Goal: Information Seeking & Learning: Learn about a topic

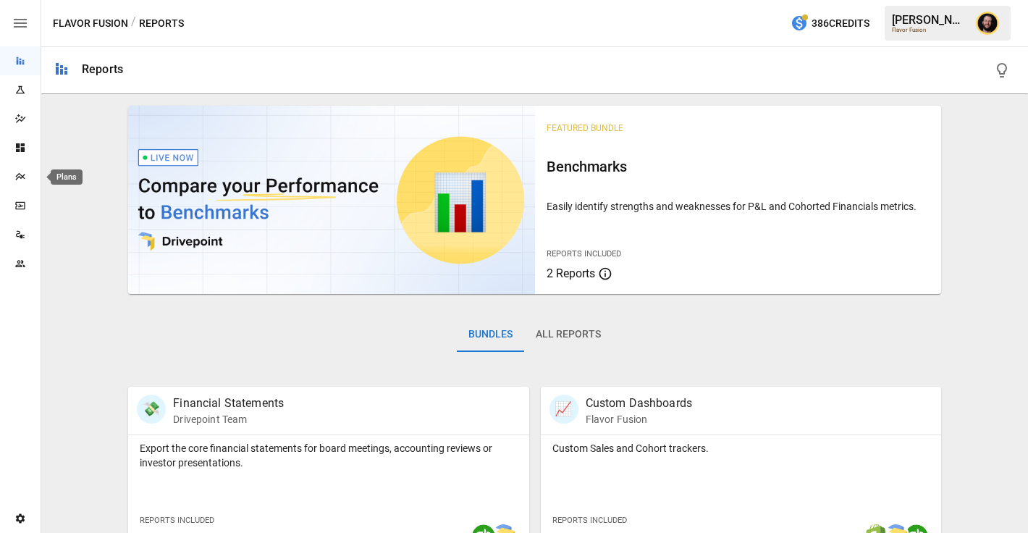
click at [17, 175] on icon "Plans" at bounding box center [19, 176] width 9 height 7
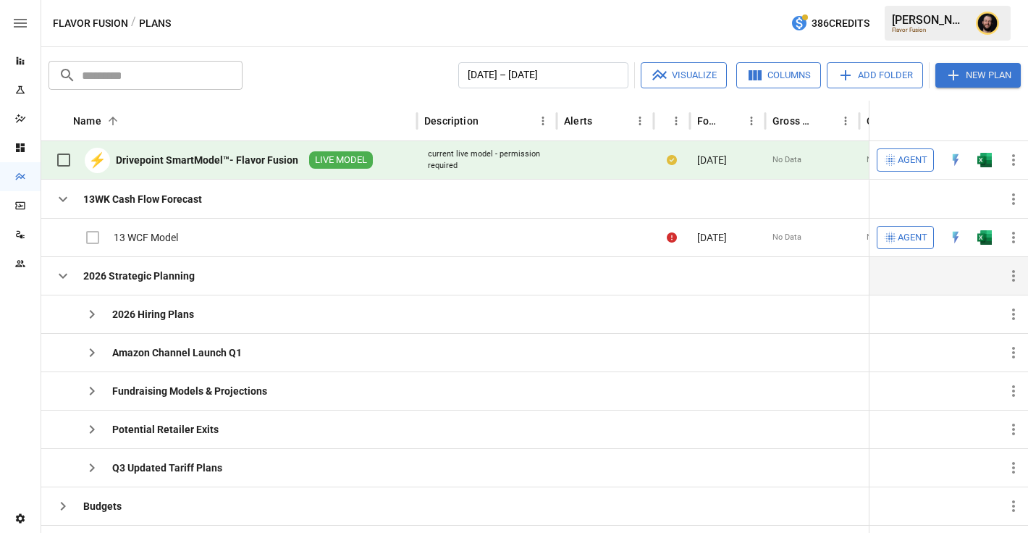
click at [62, 279] on icon "button" at bounding box center [62, 275] width 17 height 17
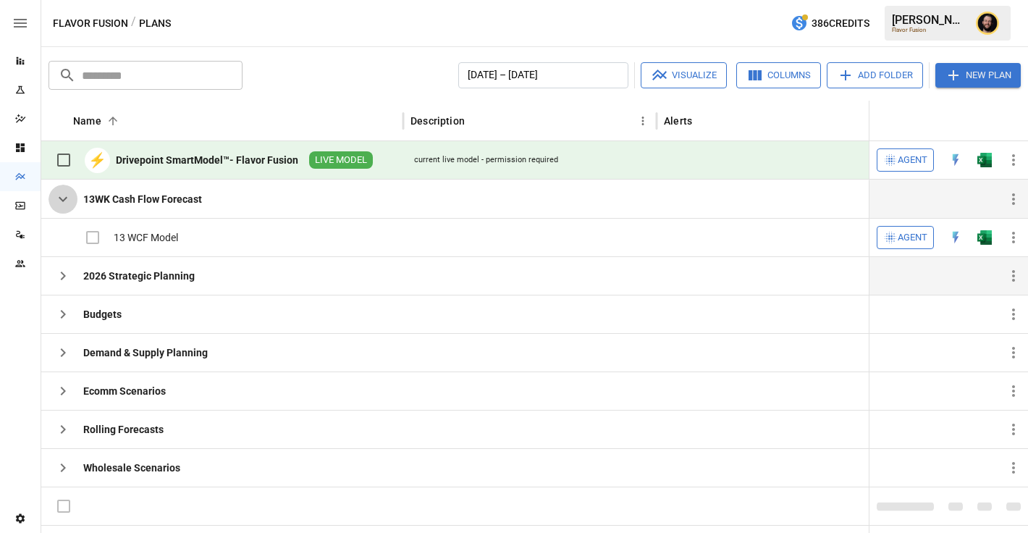
click at [58, 200] on icon "button" at bounding box center [62, 198] width 17 height 17
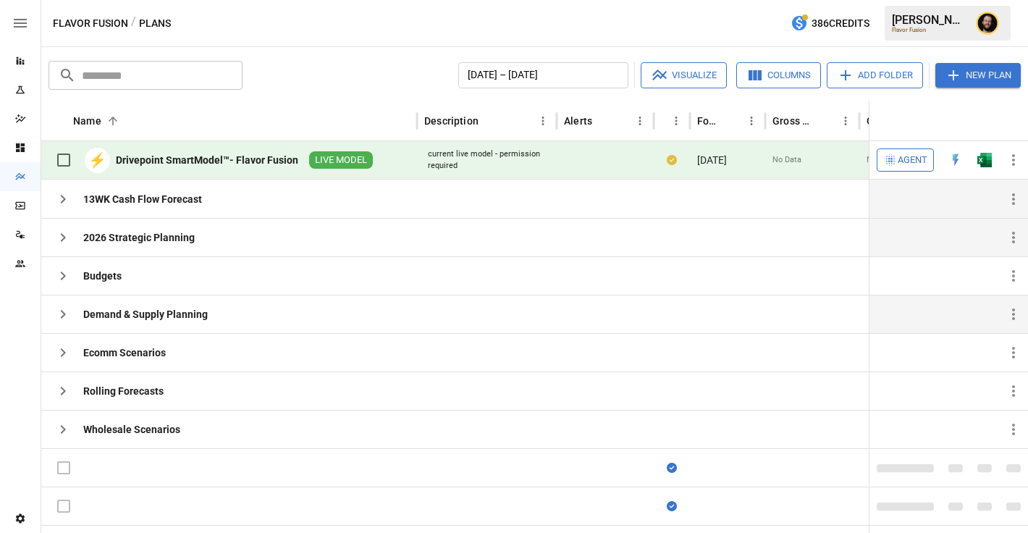
click at [64, 308] on icon "button" at bounding box center [62, 314] width 17 height 17
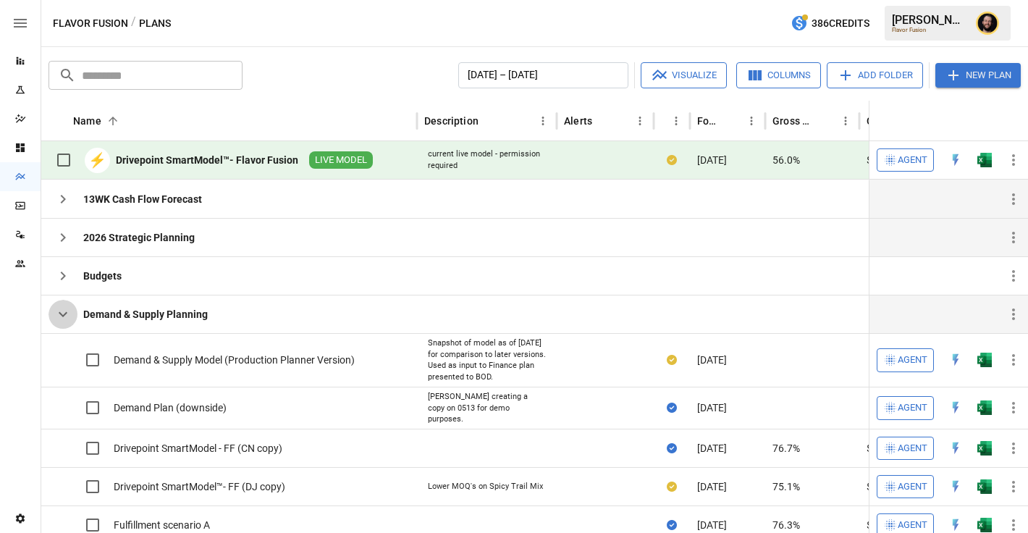
click at [67, 314] on icon "button" at bounding box center [62, 314] width 17 height 17
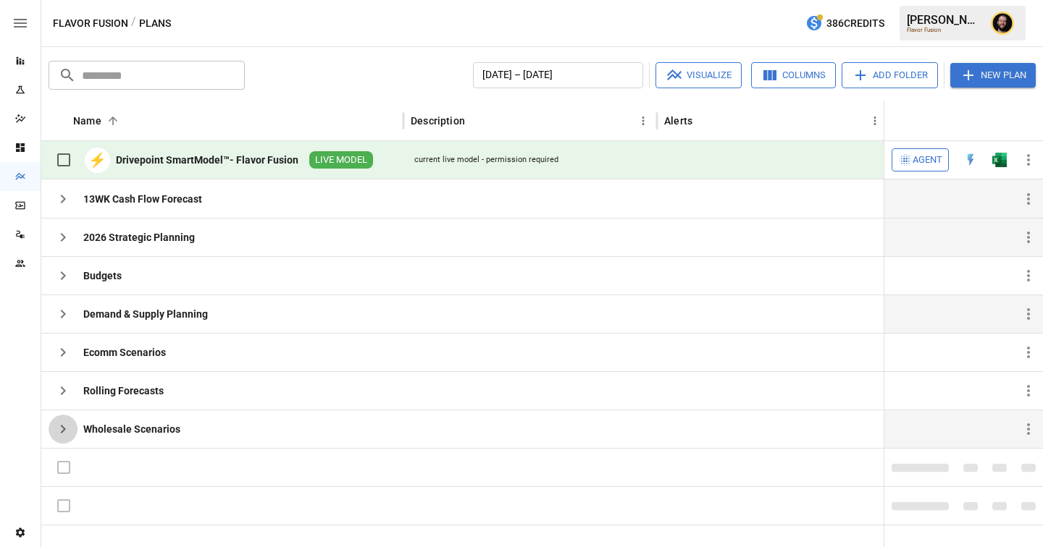
click at [62, 431] on icon "button" at bounding box center [63, 429] width 5 height 9
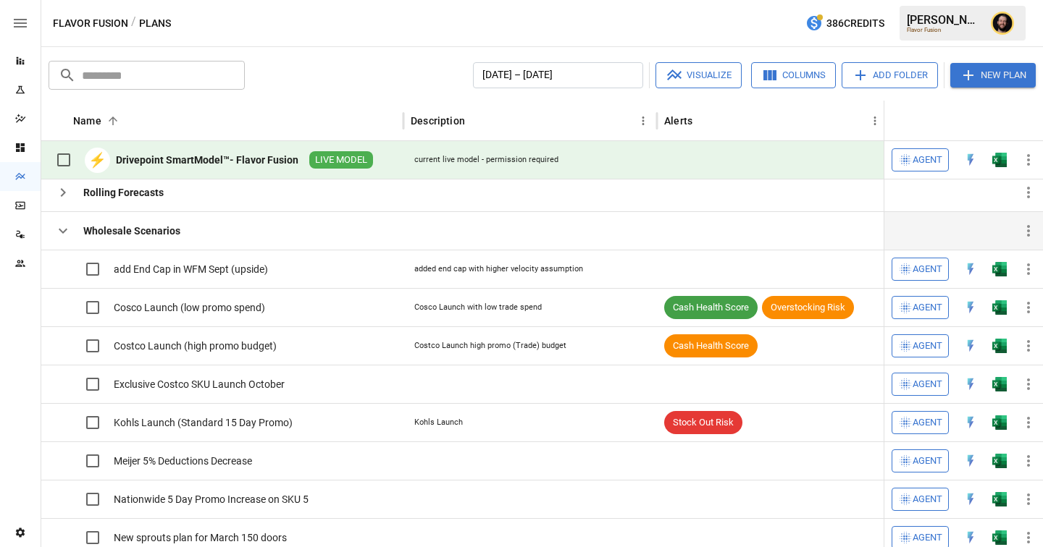
click at [66, 235] on icon "button" at bounding box center [62, 230] width 17 height 17
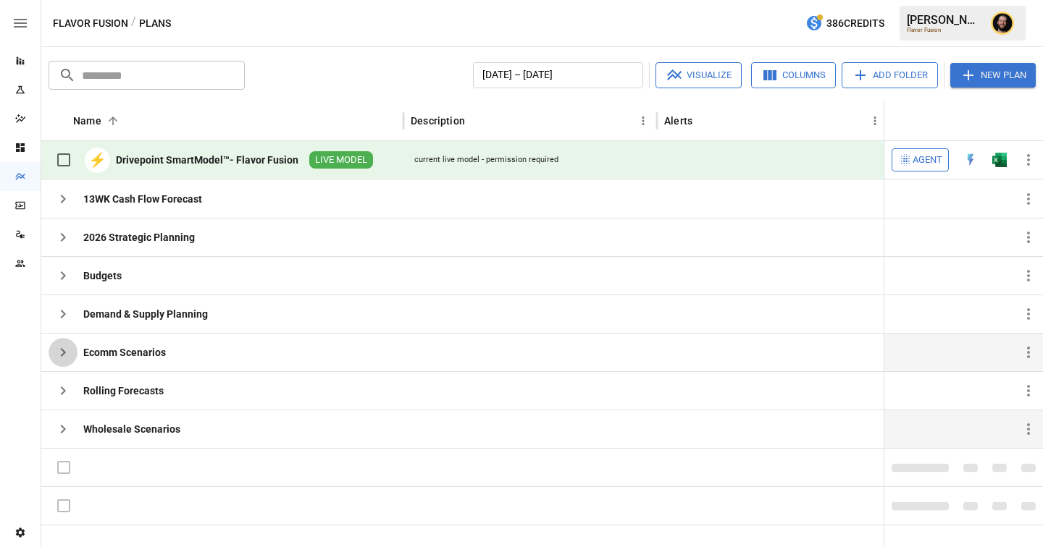
click at [64, 354] on icon "button" at bounding box center [62, 352] width 17 height 17
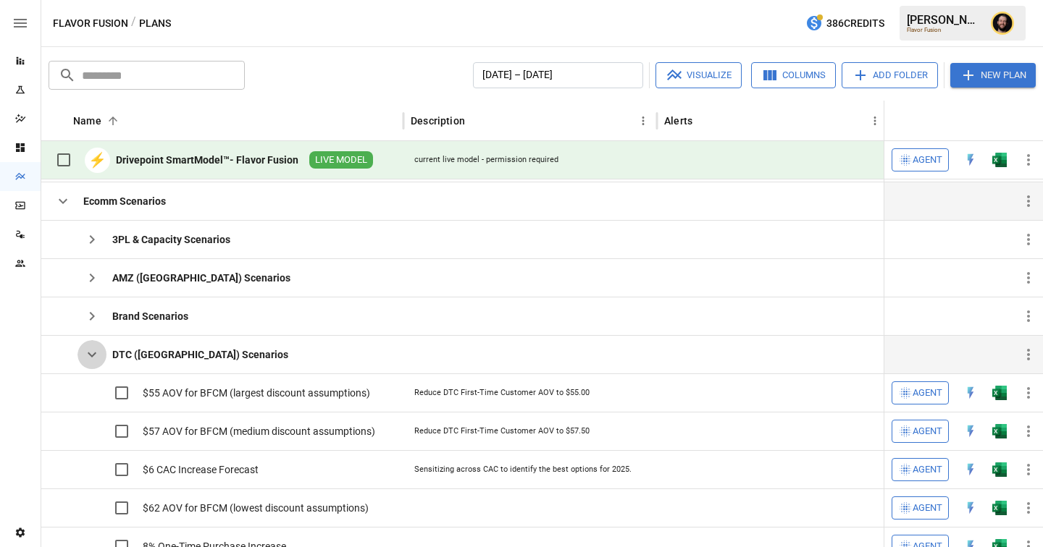
click at [87, 358] on icon "button" at bounding box center [91, 354] width 17 height 17
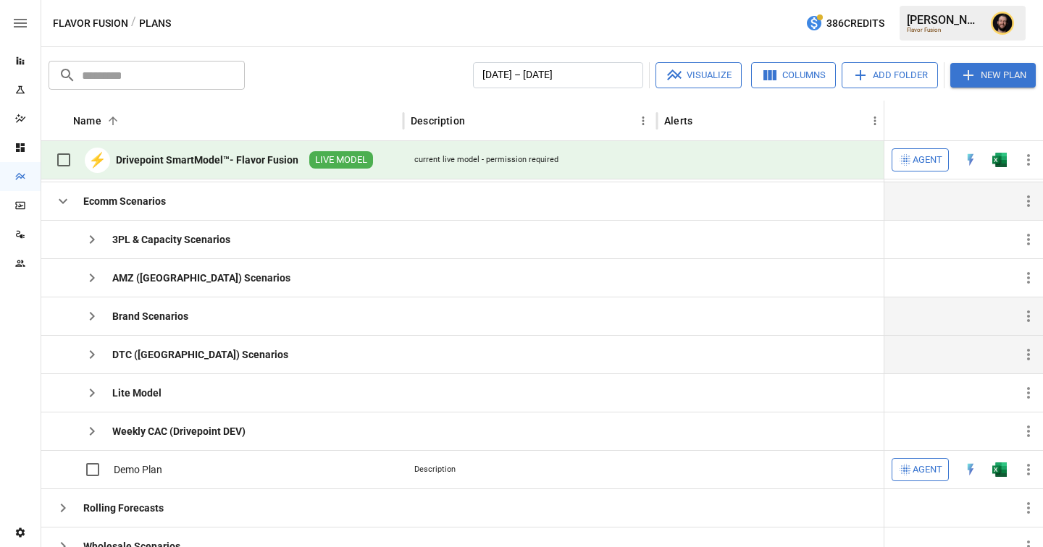
click at [93, 319] on icon "button" at bounding box center [91, 316] width 17 height 17
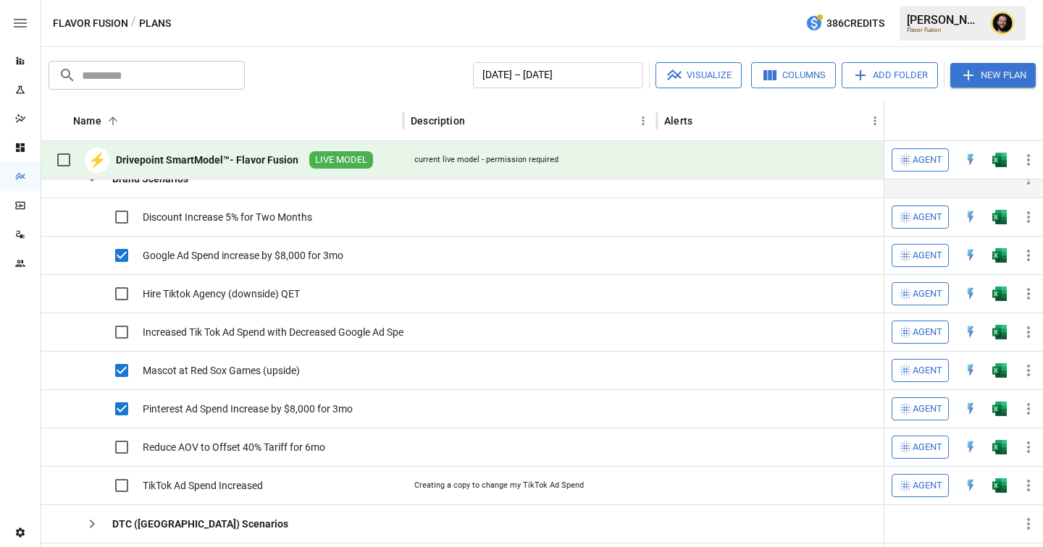
click at [705, 79] on button "Visualize" at bounding box center [698, 75] width 86 height 26
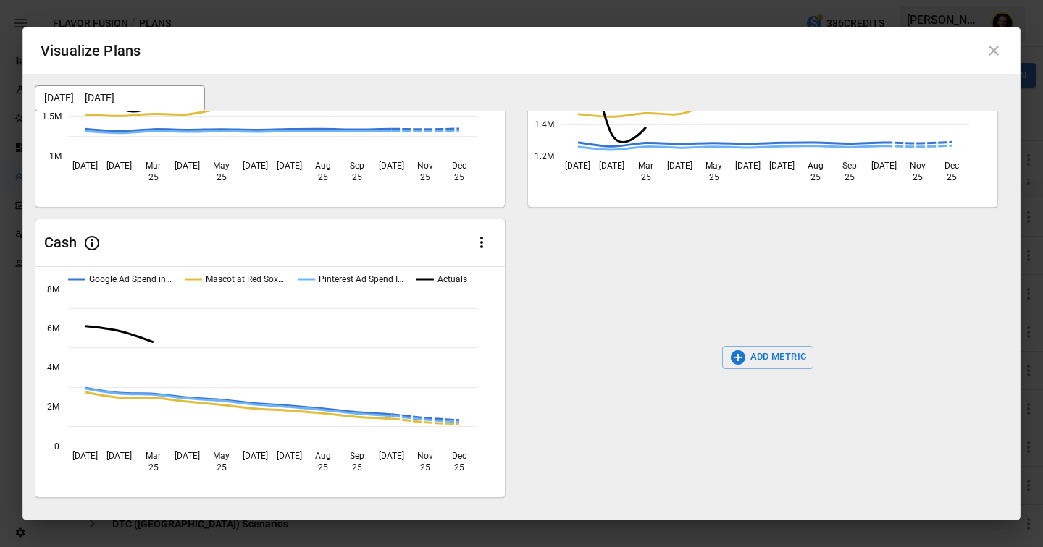
click at [995, 49] on icon at bounding box center [993, 51] width 10 height 10
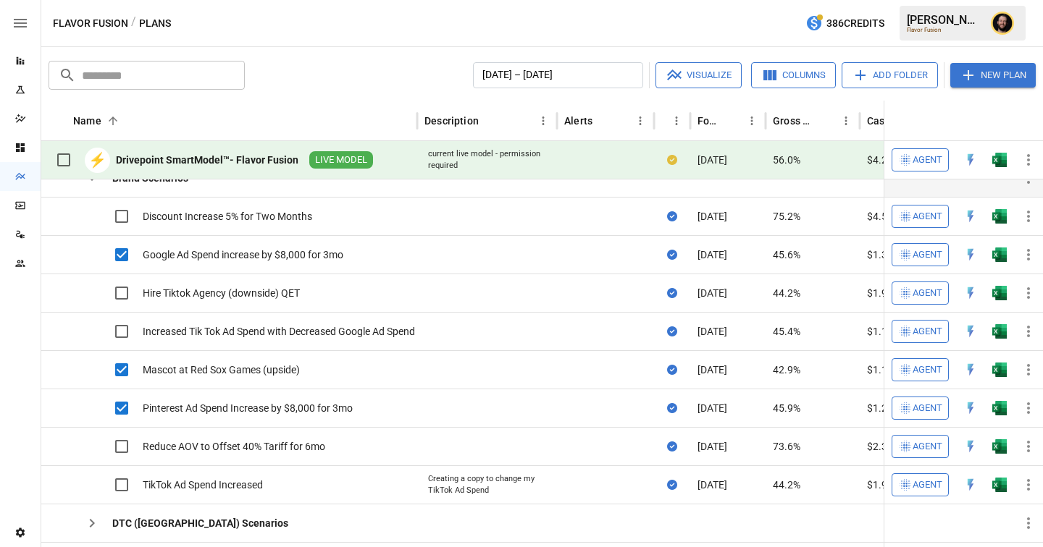
click at [20, 62] on icon "Reports" at bounding box center [21, 61] width 8 height 8
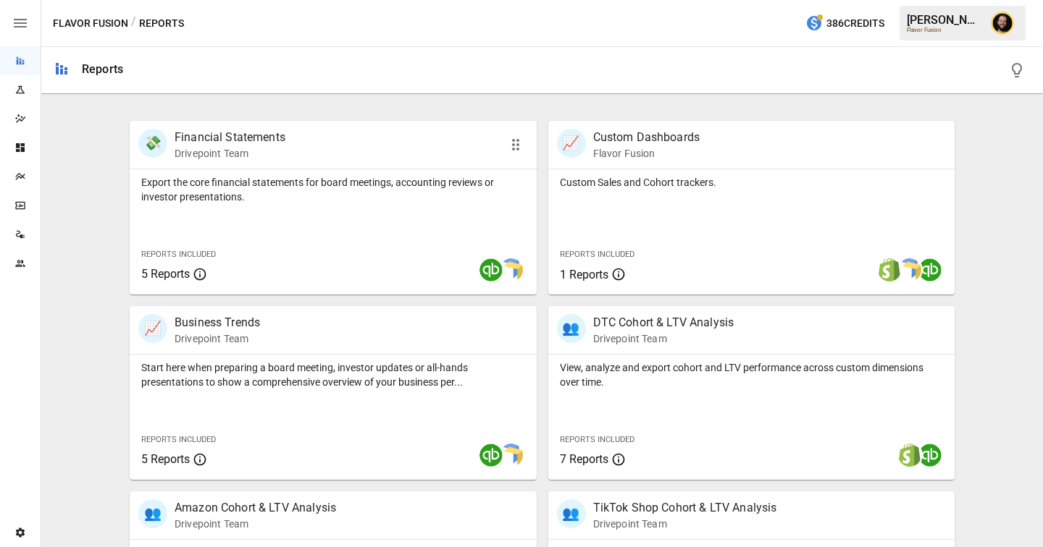
scroll to position [284, 0]
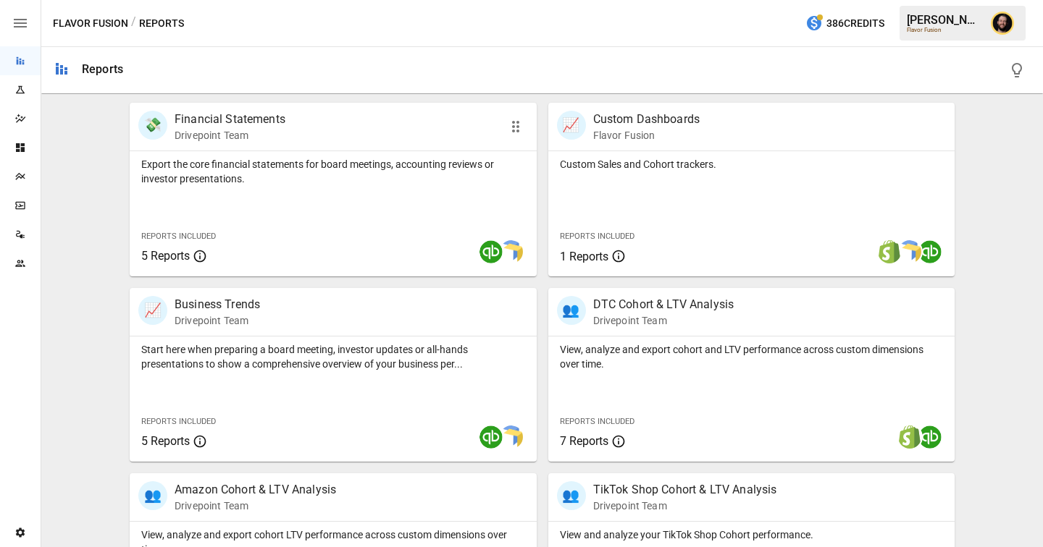
click at [312, 215] on div "Export the core financial statements for board meetings, accounting reviews or …" at bounding box center [333, 213] width 407 height 125
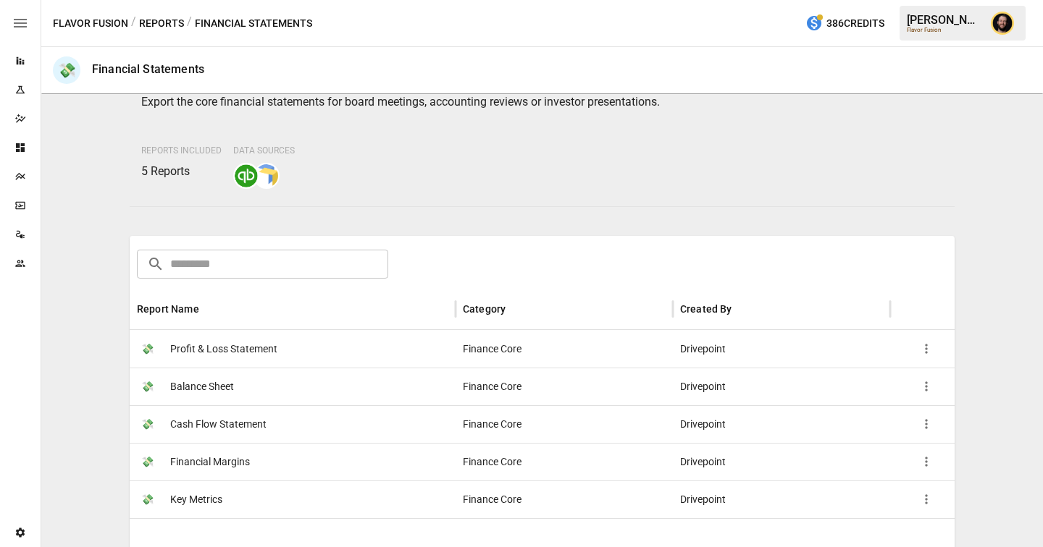
scroll to position [88, 0]
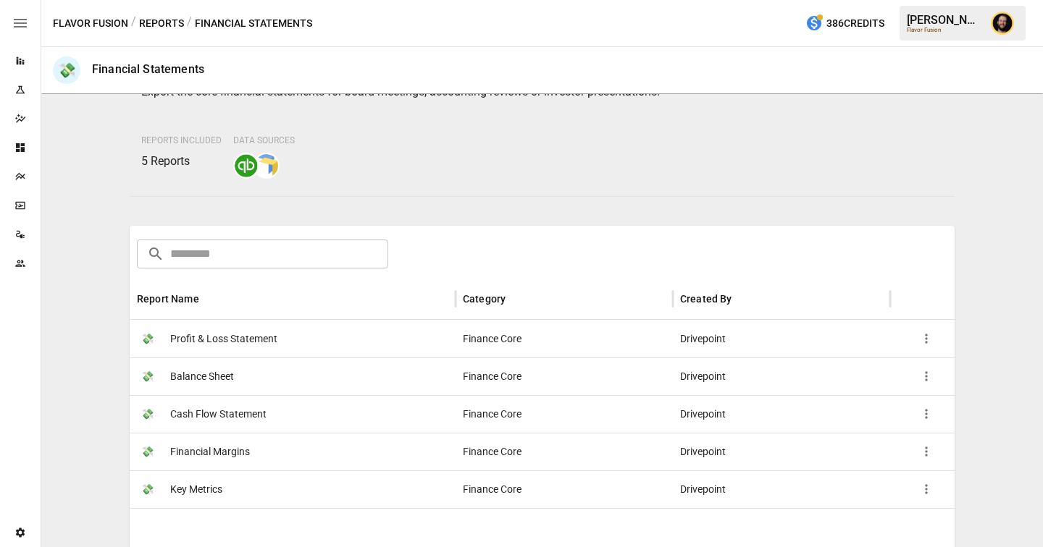
click at [156, 25] on button "Reports" at bounding box center [161, 23] width 45 height 18
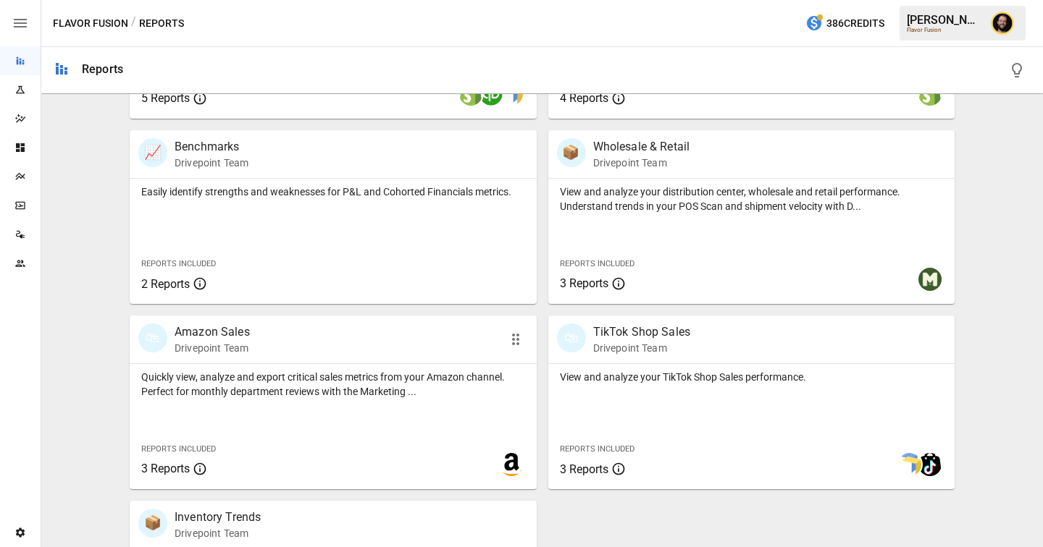
scroll to position [998, 0]
click at [689, 233] on div "View and analyze your distribution center, wholesale and retail performance. Un…" at bounding box center [751, 240] width 407 height 125
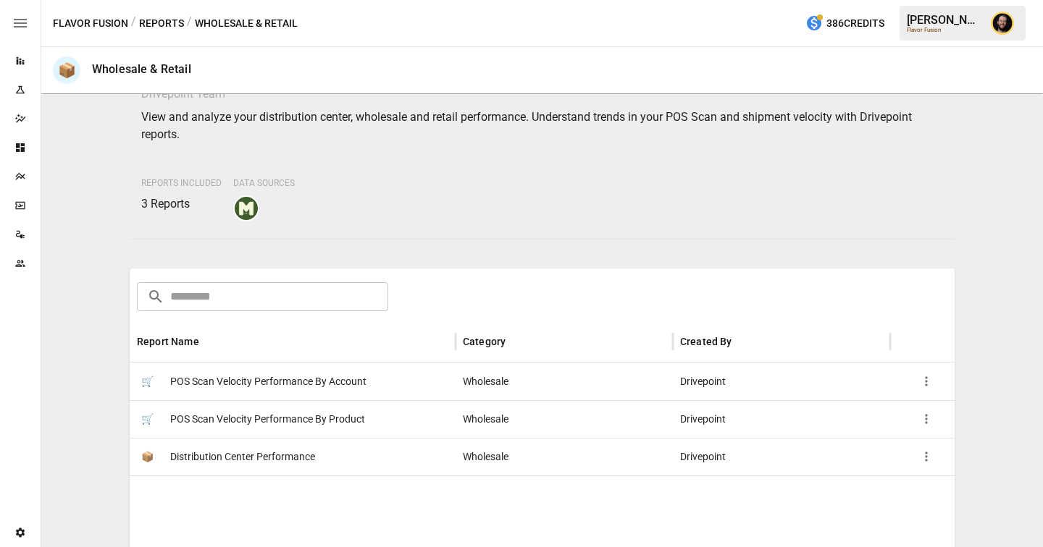
scroll to position [63, 0]
click at [312, 375] on span "POS Scan Velocity Performance By Account" at bounding box center [268, 381] width 196 height 37
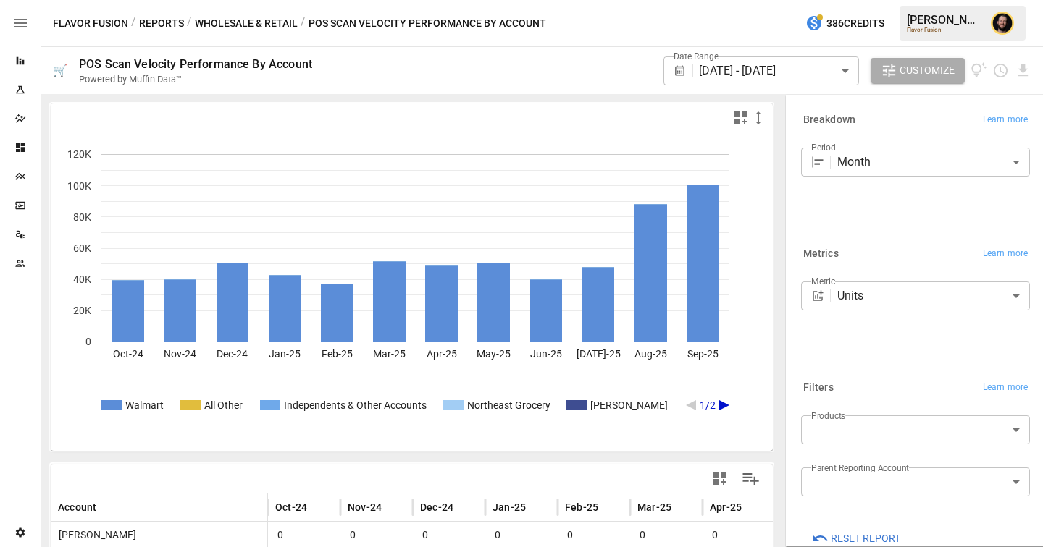
scroll to position [219, 0]
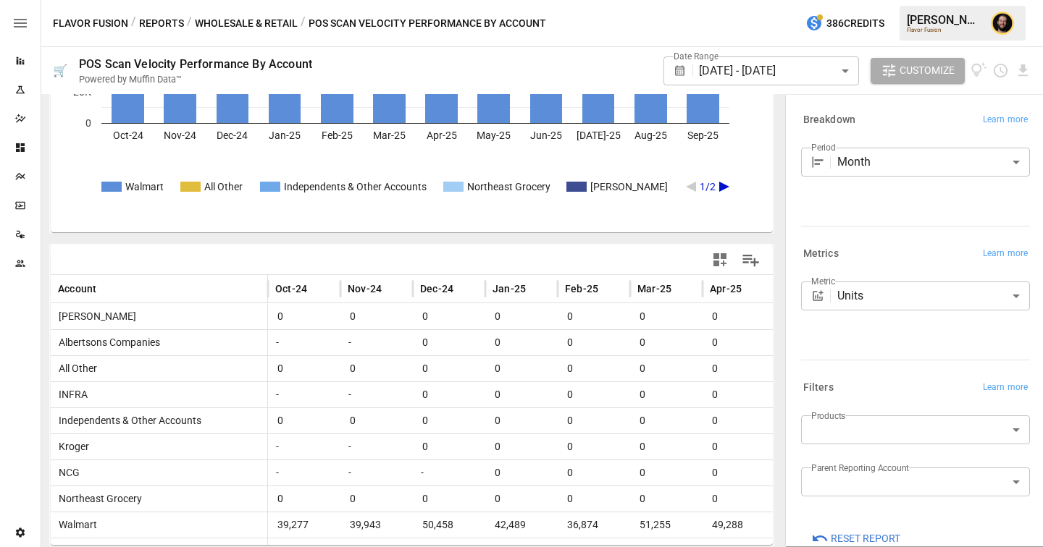
click at [843, 0] on body "Reports Experiments Dazzler Studio Dashboards Plans SmartModel ™ Data Sources T…" at bounding box center [521, 0] width 1043 height 0
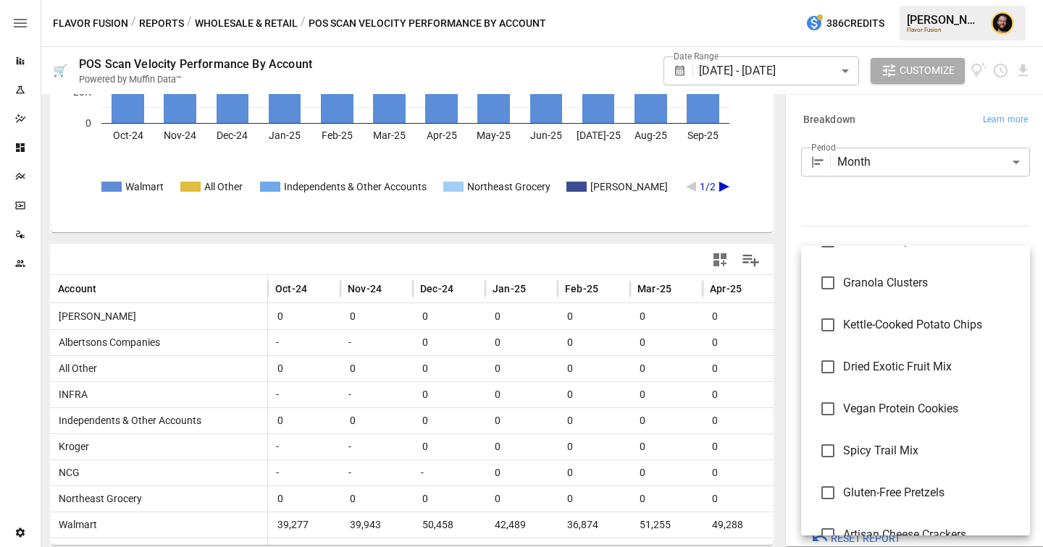
scroll to position [171, 0]
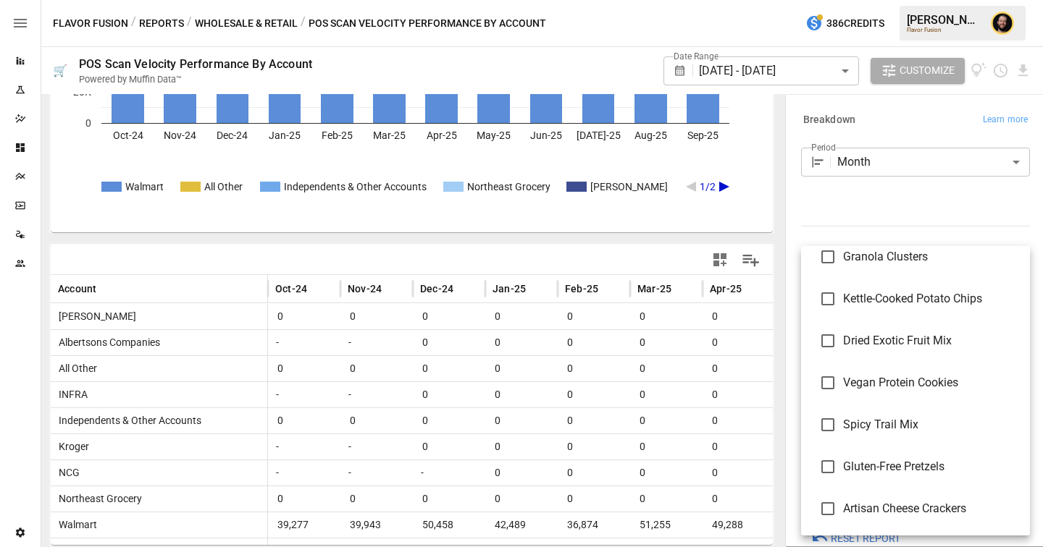
click at [884, 195] on div at bounding box center [521, 273] width 1043 height 547
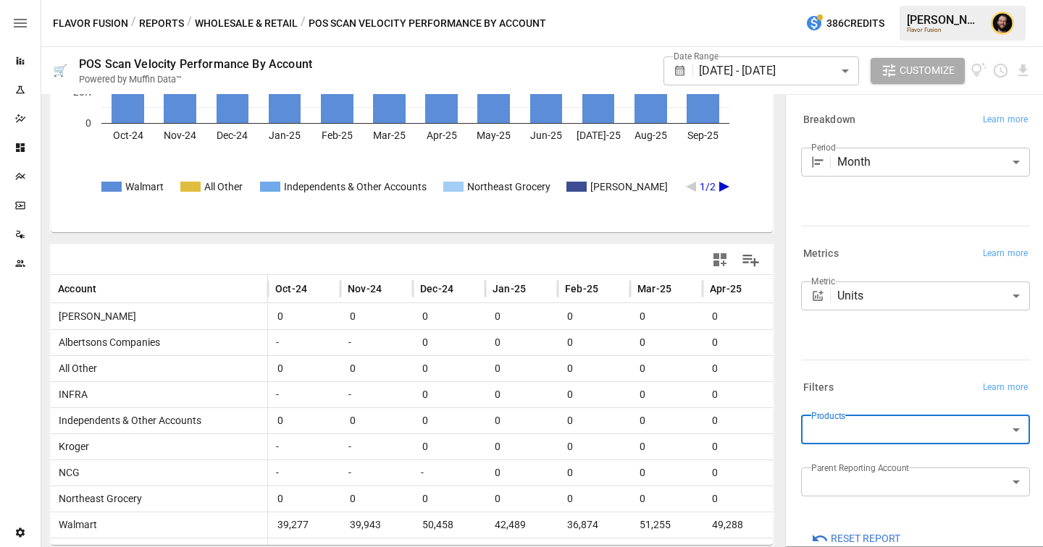
scroll to position [0, 0]
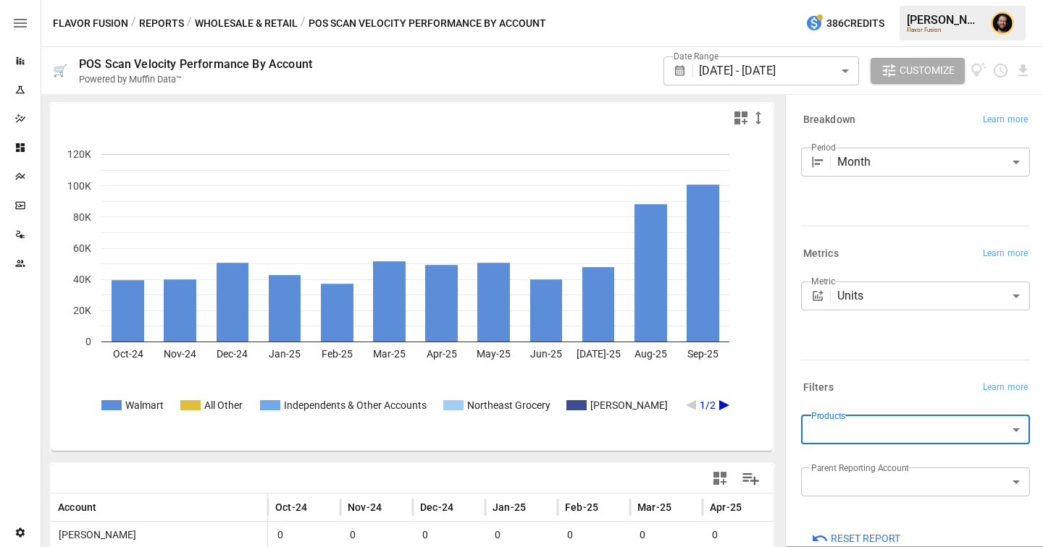
click at [855, 0] on body "Reports Experiments Dazzler Studio Dashboards Plans SmartModel ™ Data Sources T…" at bounding box center [521, 0] width 1043 height 0
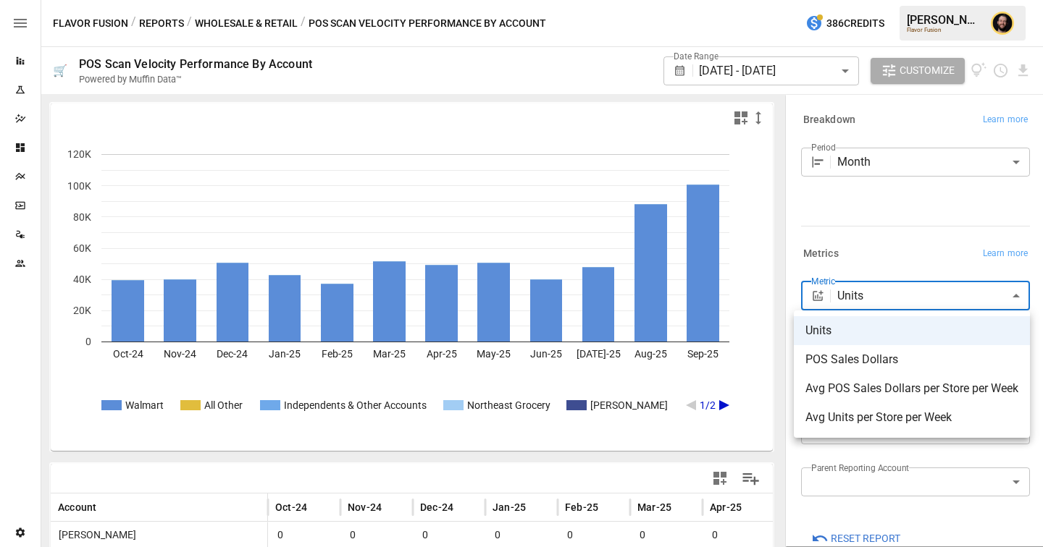
click at [896, 384] on span "Avg POS Sales Dollars per Store per Week" at bounding box center [911, 388] width 213 height 17
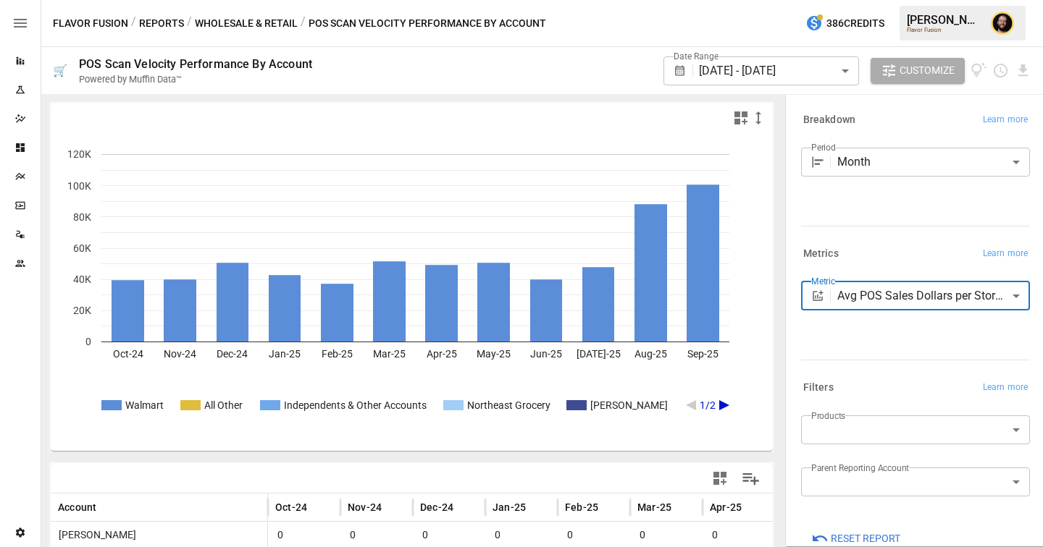
type input "**********"
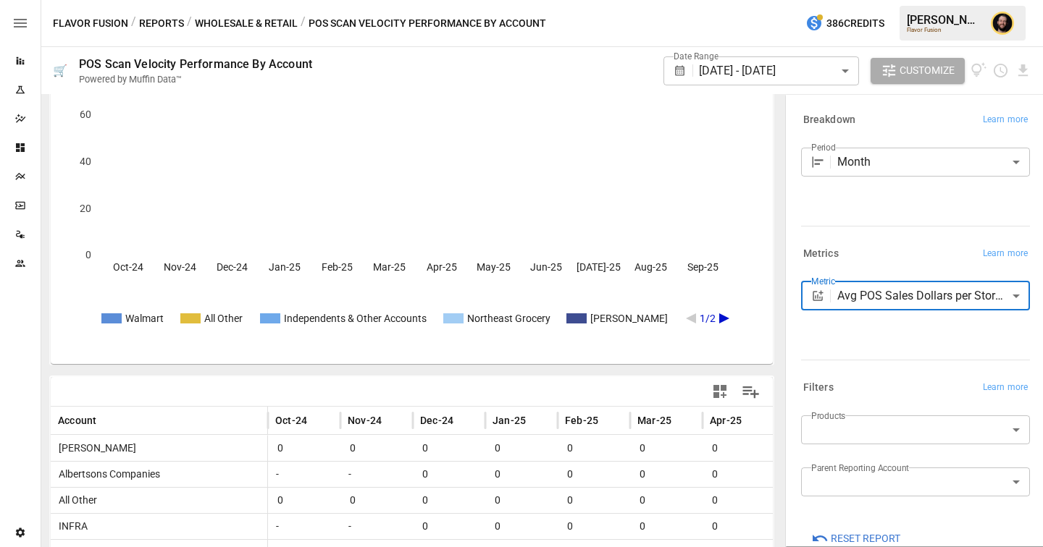
scroll to position [219, 0]
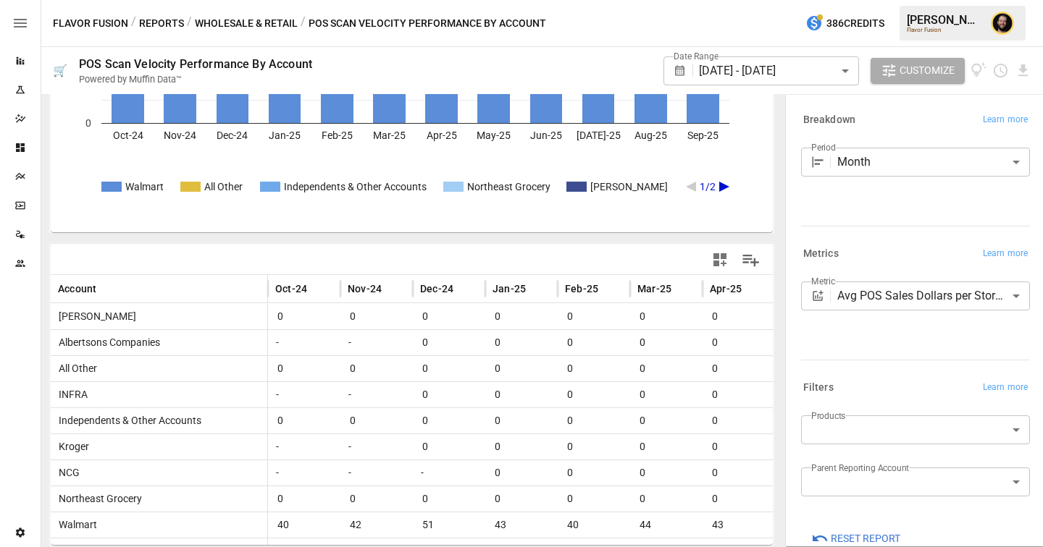
click at [160, 22] on button "Reports" at bounding box center [161, 23] width 45 height 18
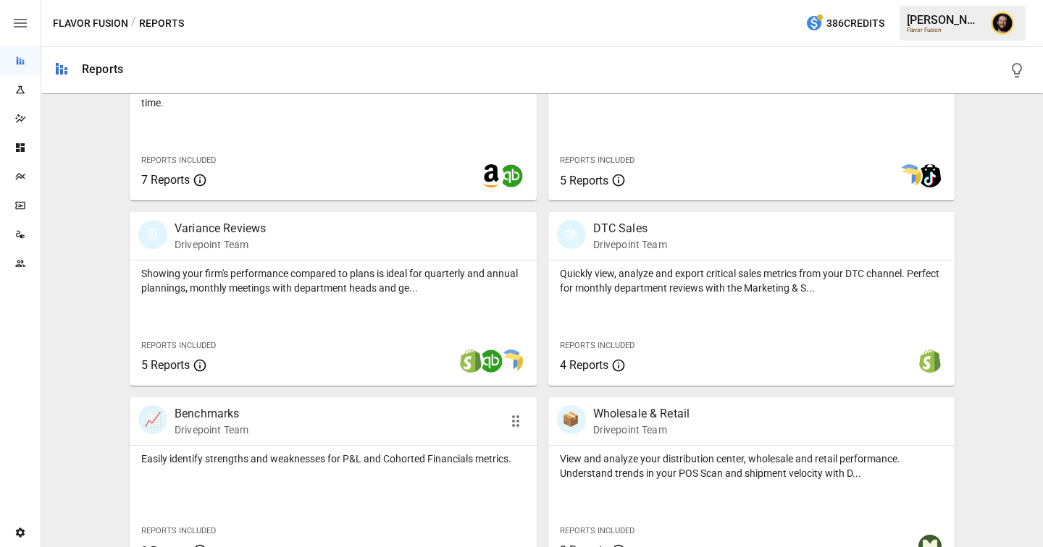
scroll to position [656, 0]
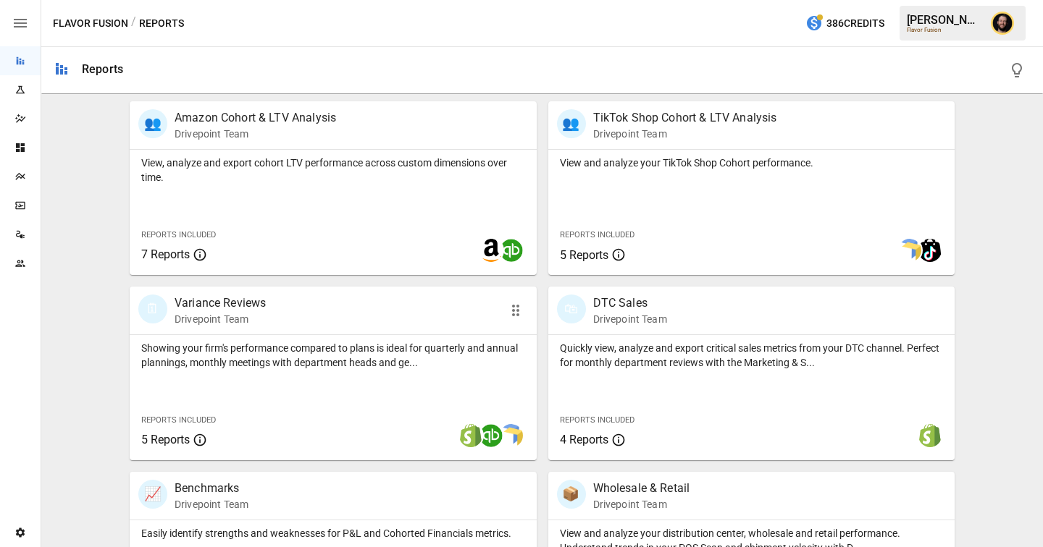
click at [237, 351] on p "Showing your firm's performance compared to plans is ideal for quarterly and an…" at bounding box center [333, 355] width 384 height 29
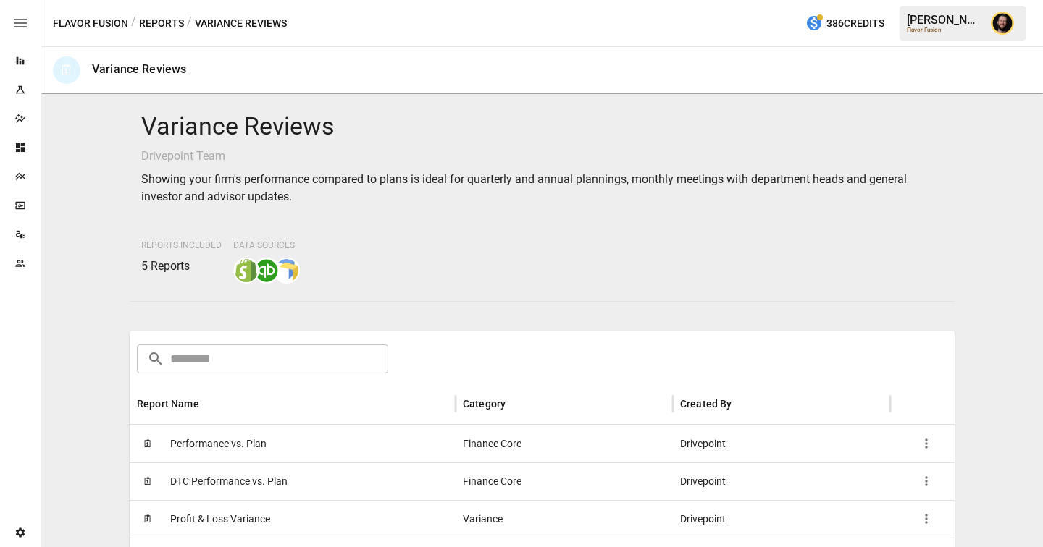
click at [243, 440] on span "Performance vs. Plan" at bounding box center [218, 444] width 96 height 37
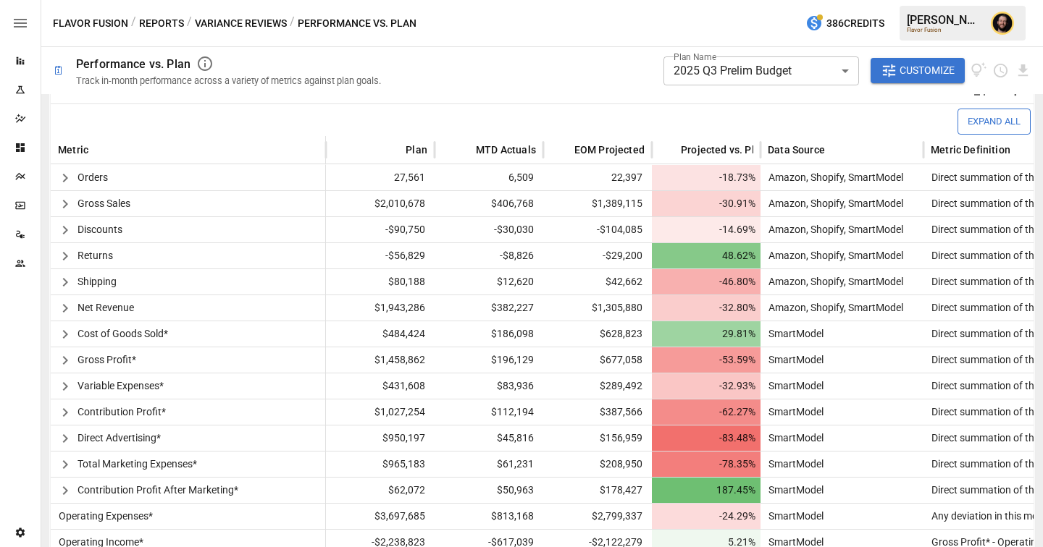
scroll to position [329, 0]
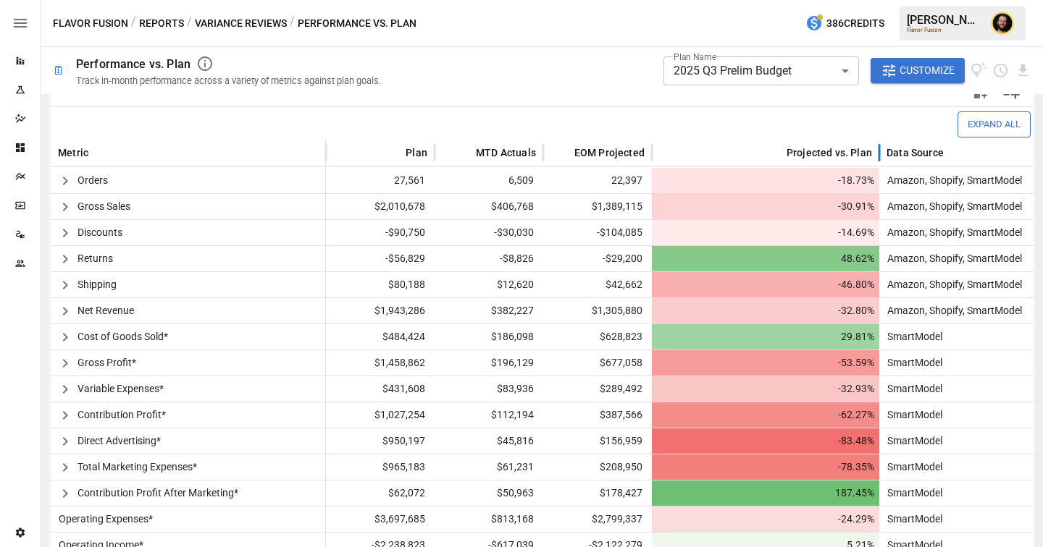
drag, startPoint x: 760, startPoint y: 148, endPoint x: 879, endPoint y: 146, distance: 118.8
click at [879, 146] on div at bounding box center [878, 153] width 7 height 28
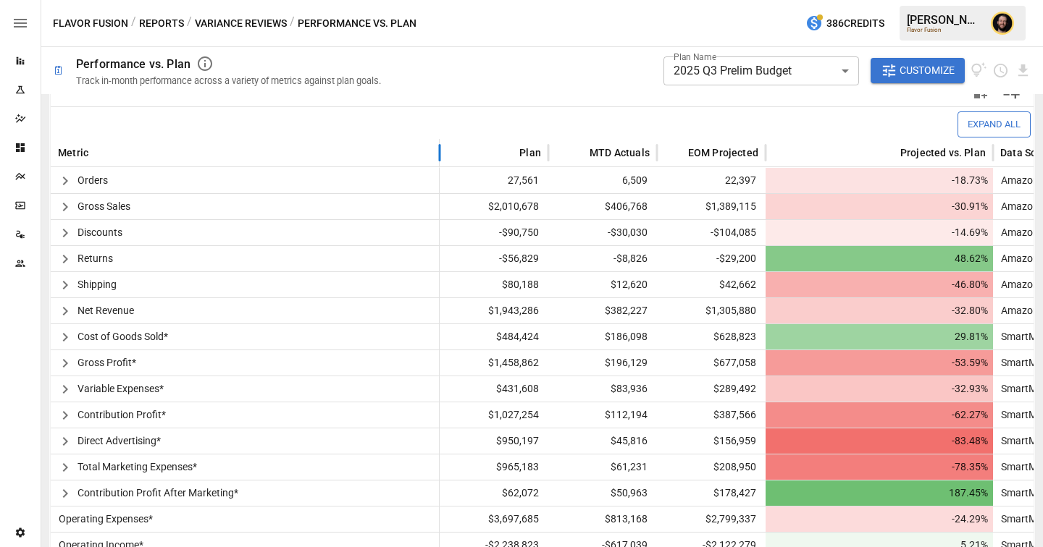
drag, startPoint x: 324, startPoint y: 146, endPoint x: 438, endPoint y: 146, distance: 113.7
click at [438, 146] on div at bounding box center [439, 153] width 7 height 28
click at [998, 72] on icon "Schedule report" at bounding box center [1000, 70] width 17 height 17
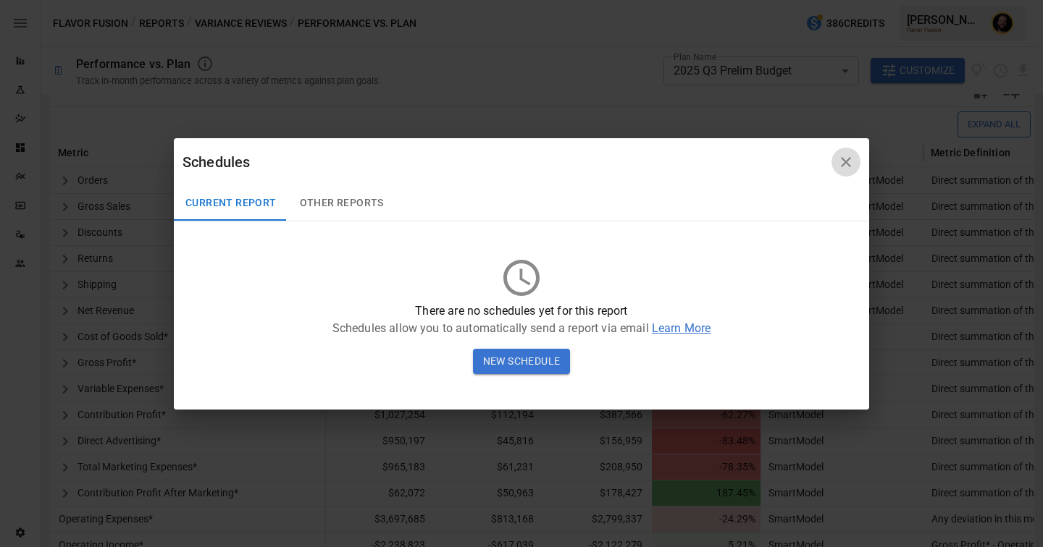
click at [847, 161] on icon "button" at bounding box center [845, 161] width 17 height 17
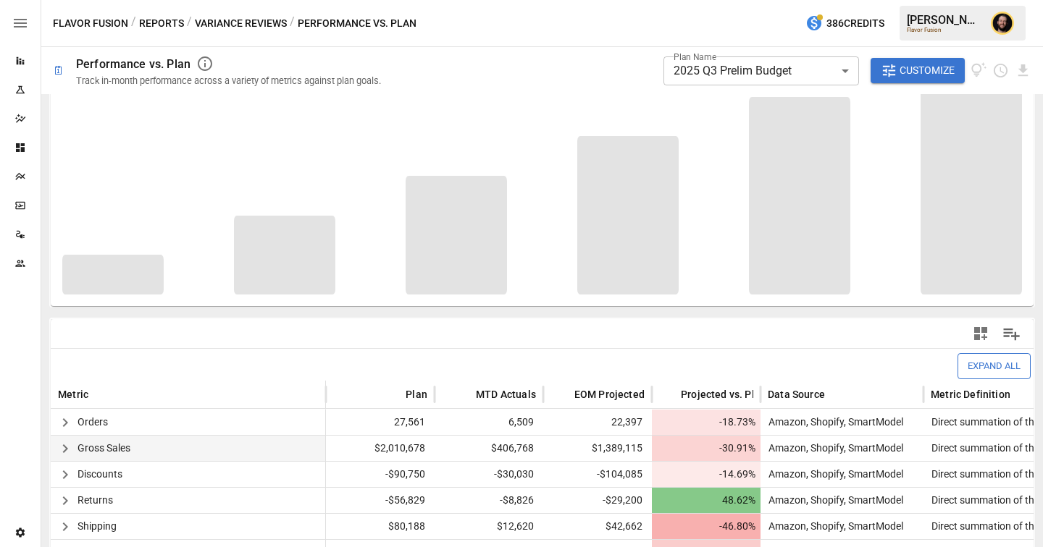
scroll to position [0, 0]
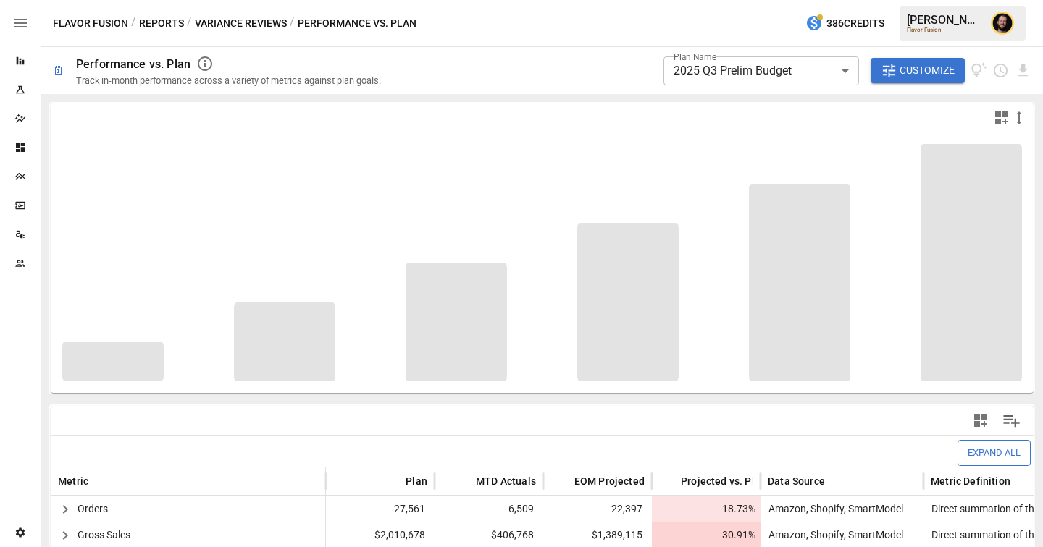
click at [764, 0] on body "**********" at bounding box center [521, 0] width 1043 height 0
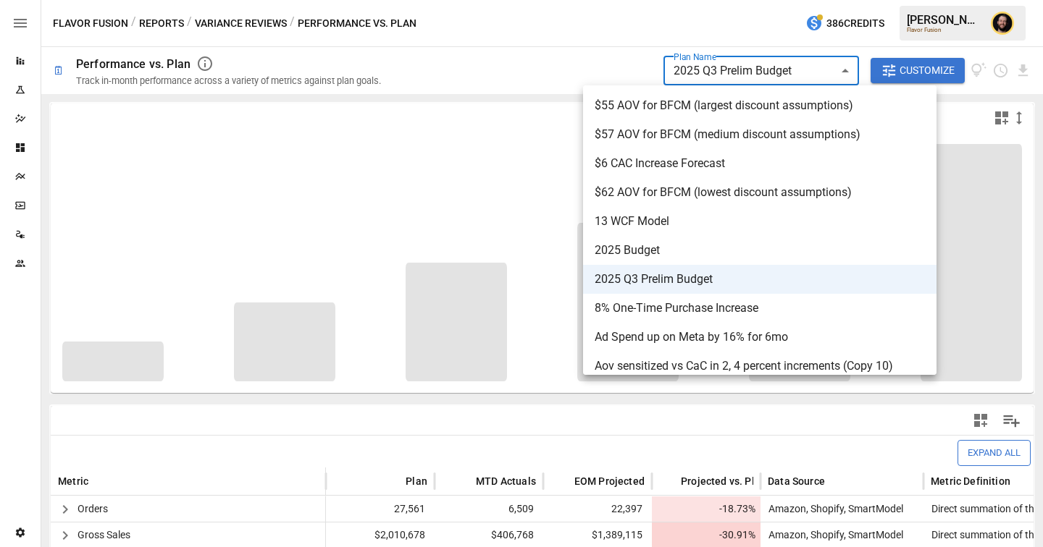
click at [531, 74] on div at bounding box center [521, 273] width 1043 height 547
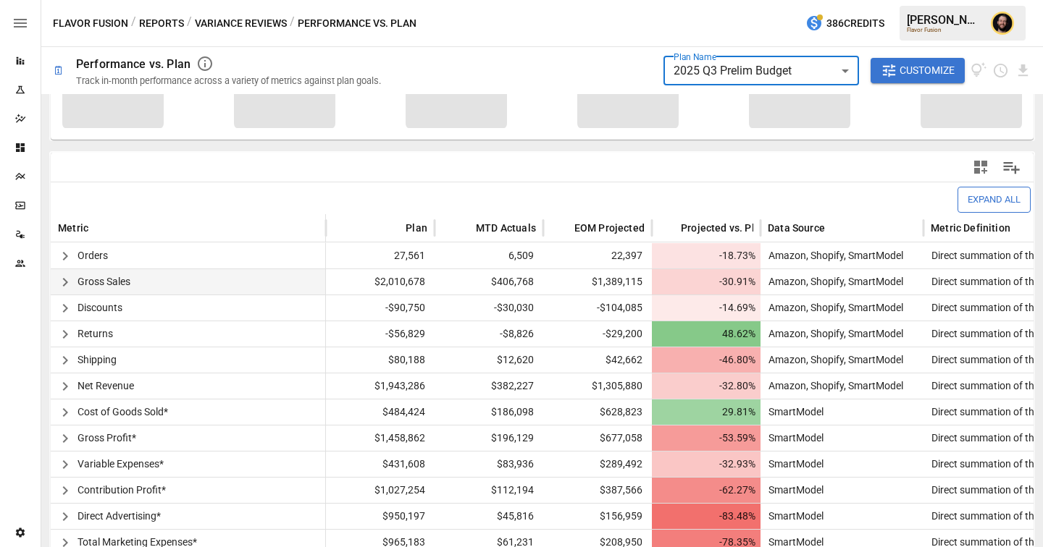
scroll to position [375, 0]
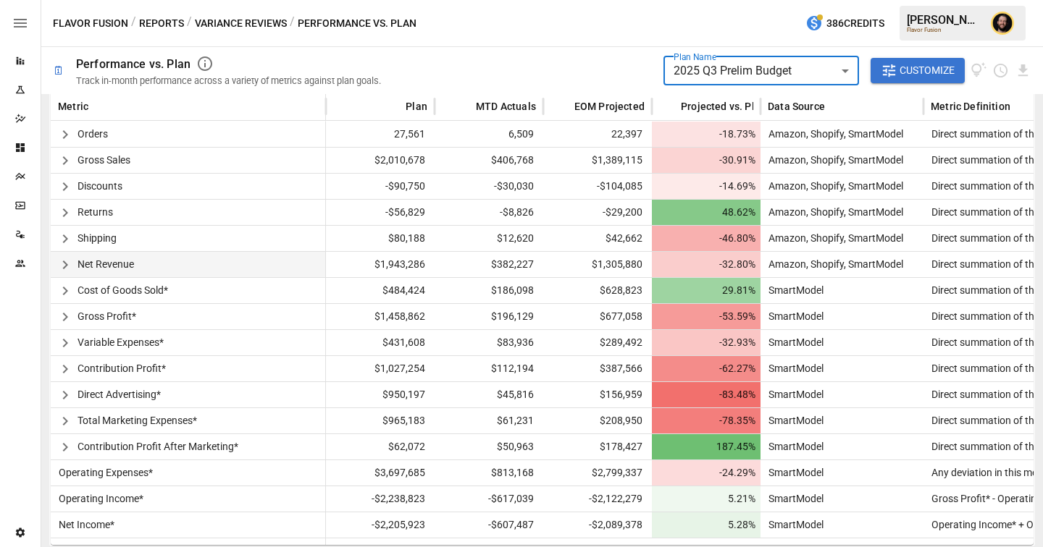
click at [64, 261] on icon "button" at bounding box center [64, 265] width 5 height 9
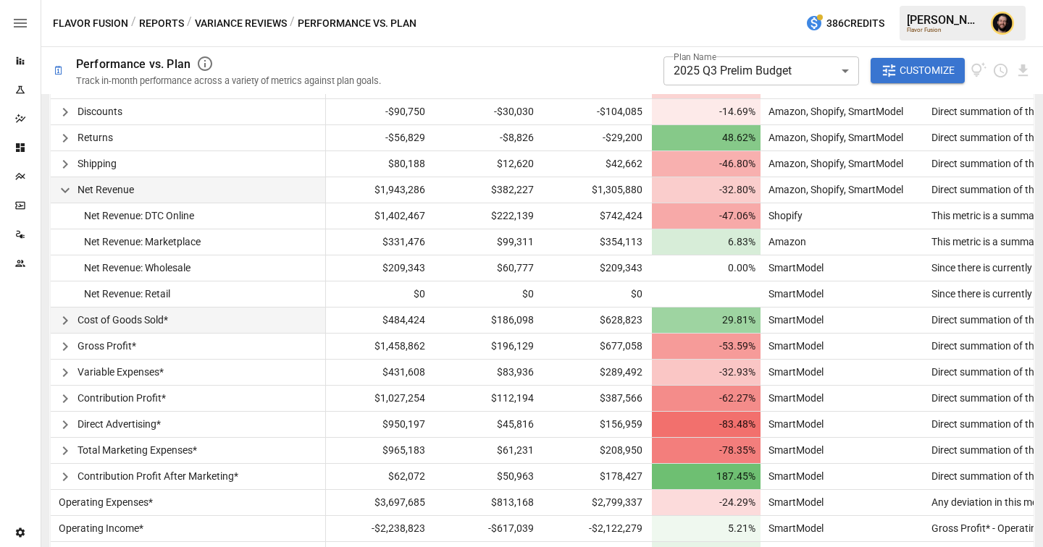
scroll to position [479, 0]
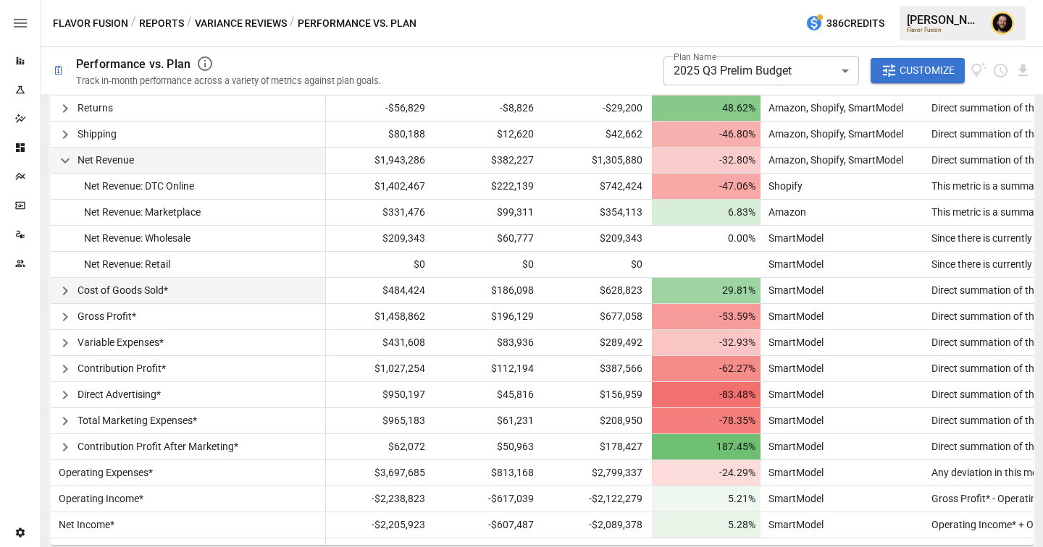
click at [69, 291] on icon "button" at bounding box center [64, 290] width 17 height 17
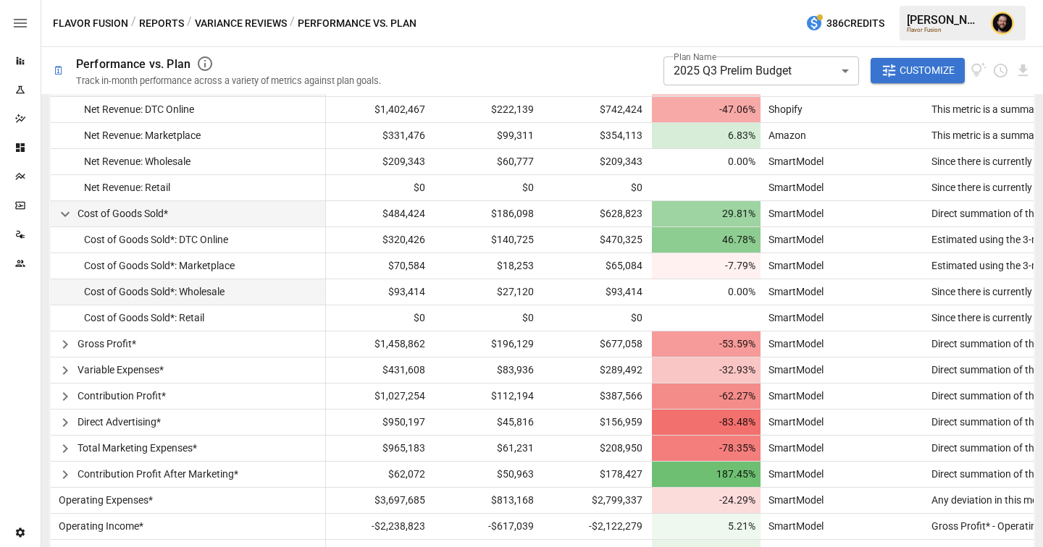
scroll to position [584, 0]
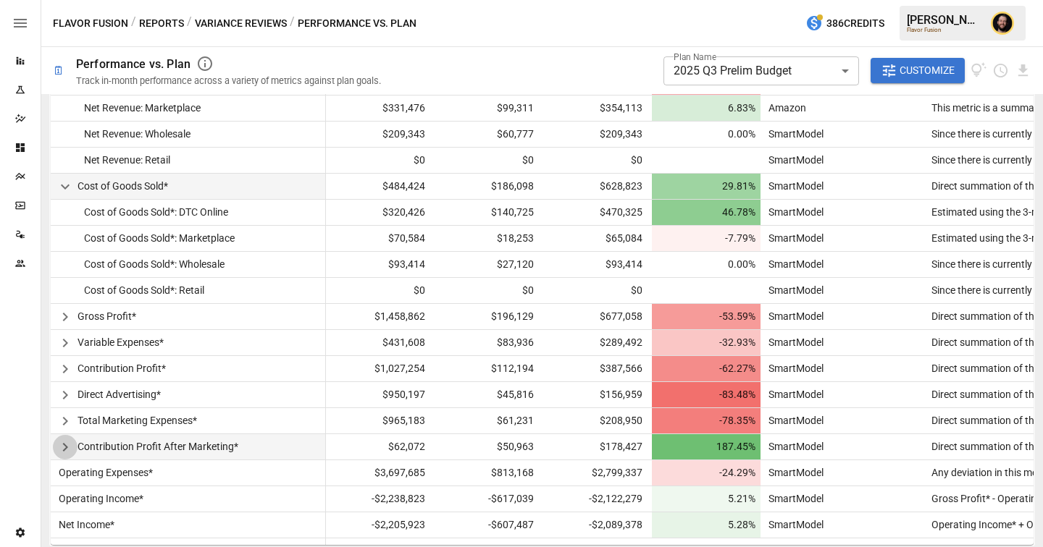
click at [65, 443] on icon "button" at bounding box center [64, 447] width 17 height 17
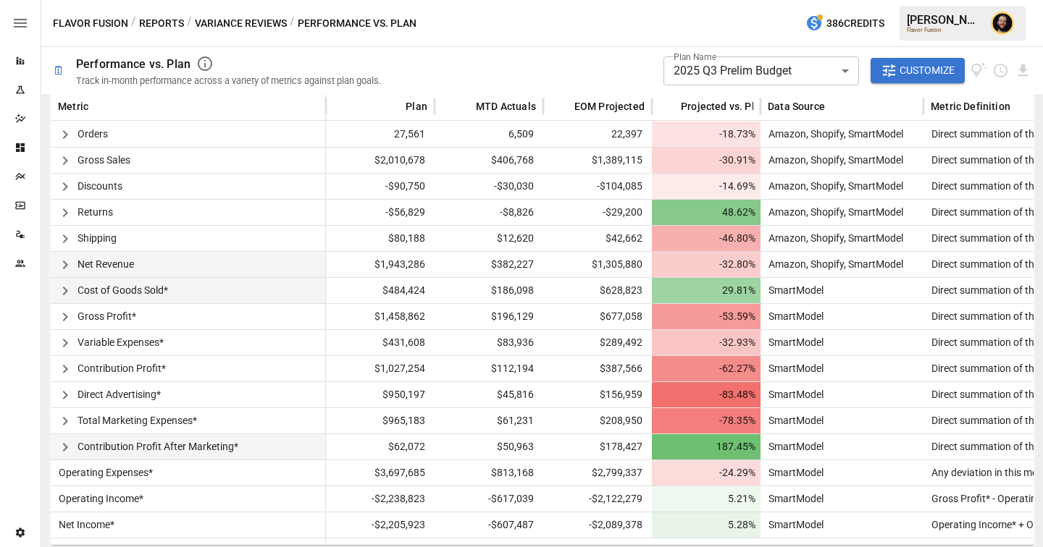
scroll to position [375, 0]
click at [702, 60] on label "Plan Name" at bounding box center [694, 57] width 43 height 12
click at [704, 0] on body "**********" at bounding box center [521, 0] width 1043 height 0
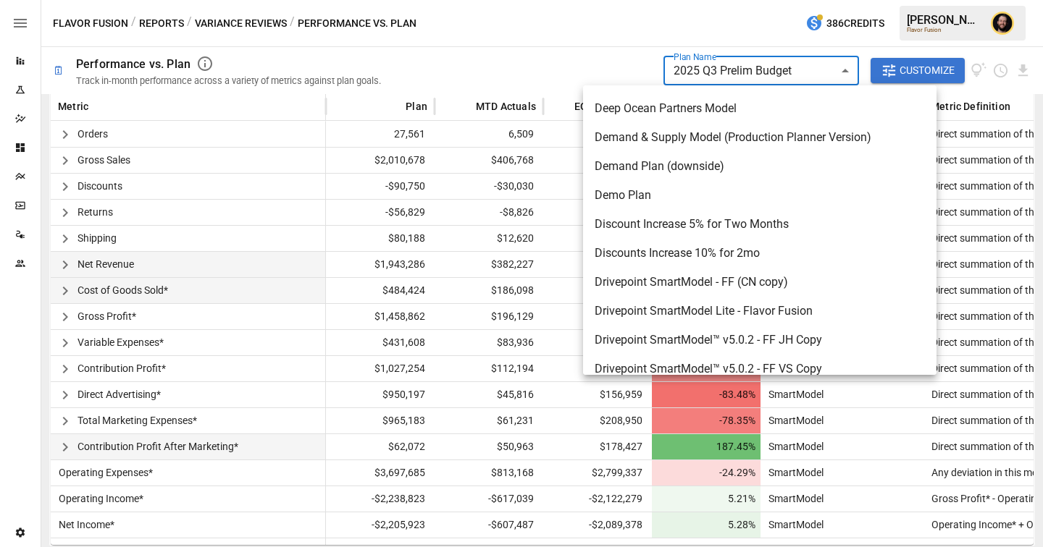
scroll to position [523, 0]
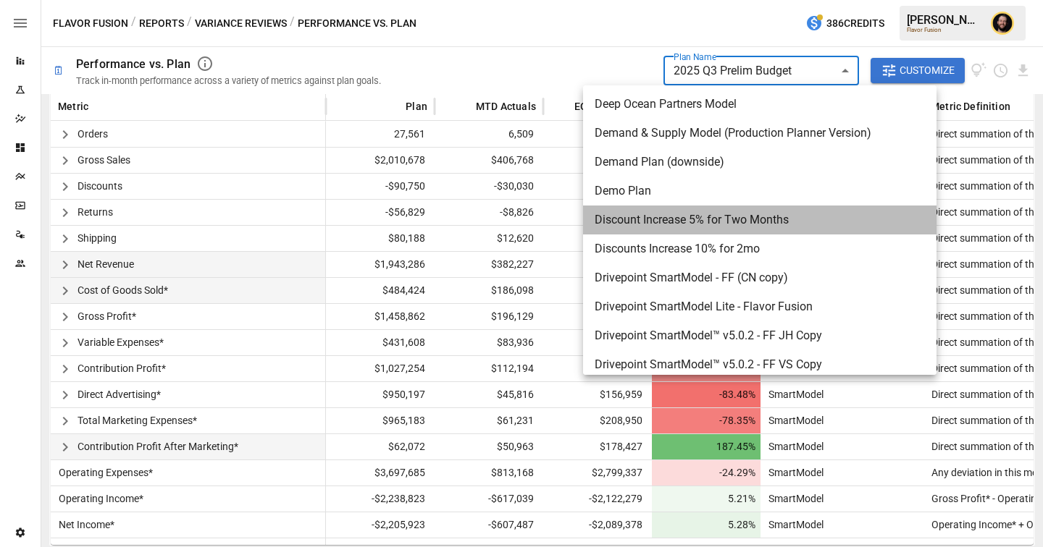
click at [670, 220] on span "Discount Increase 5% for Two Months" at bounding box center [759, 219] width 330 height 17
type input "**********"
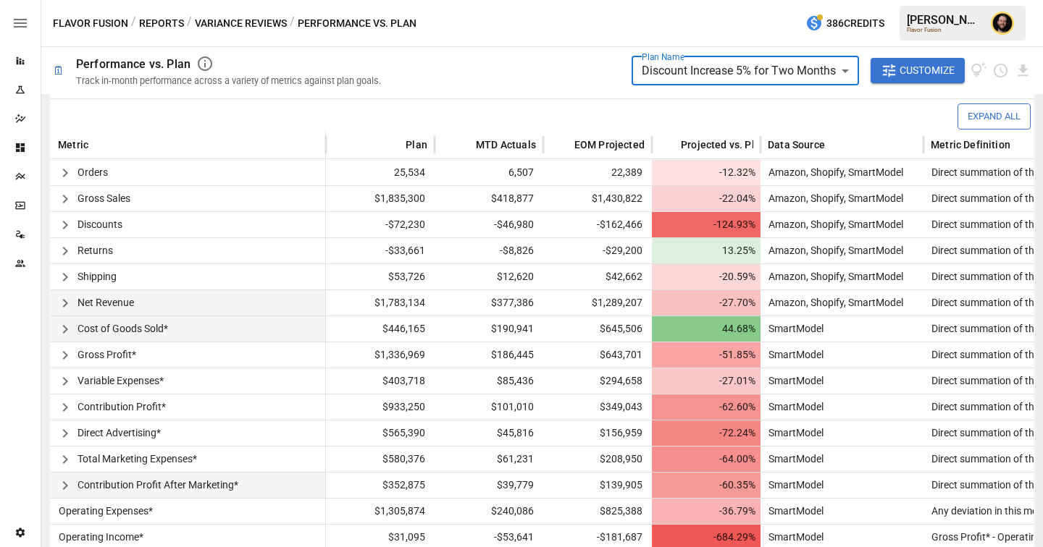
scroll to position [344, 0]
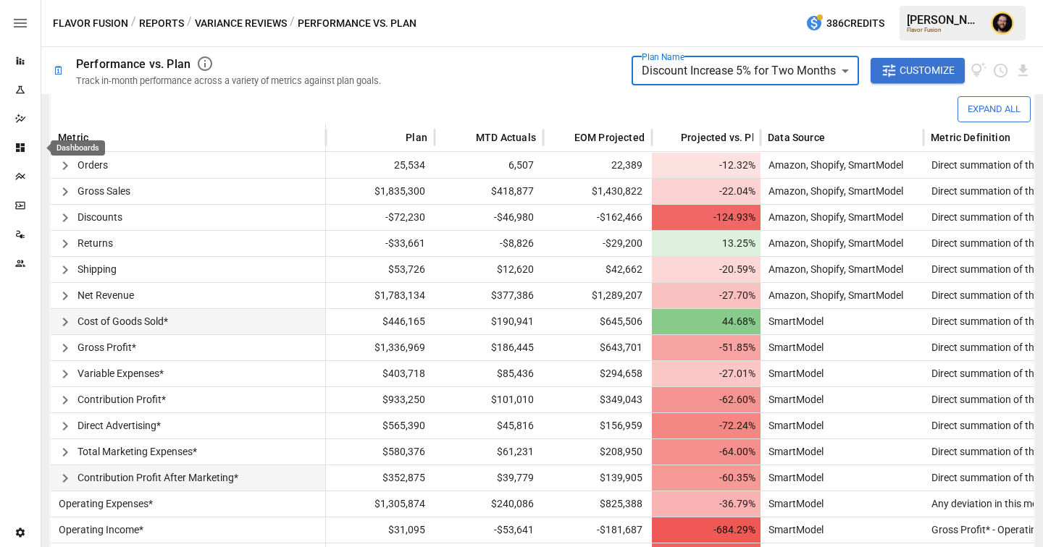
click at [22, 149] on icon "Dashboards" at bounding box center [20, 147] width 9 height 9
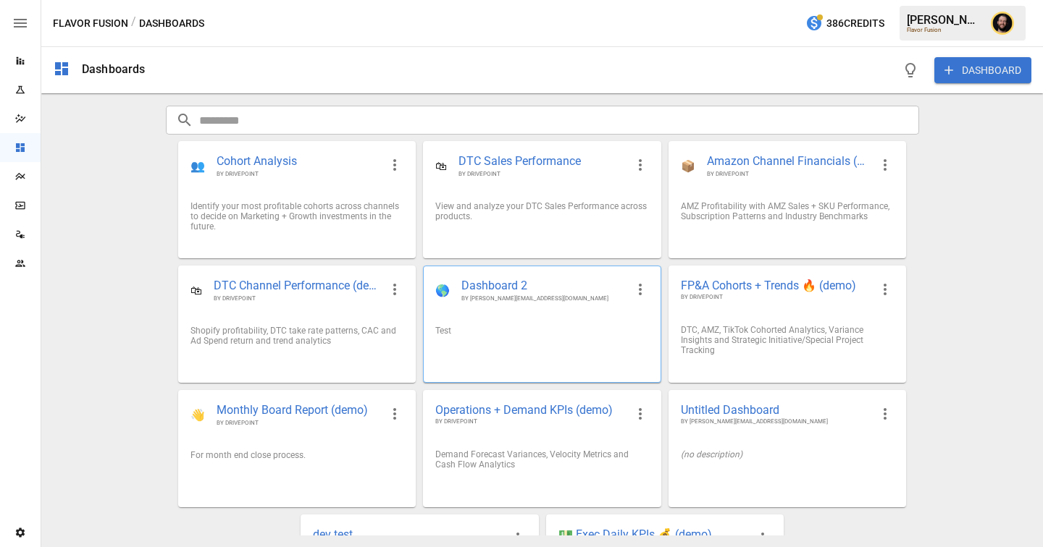
scroll to position [97, 0]
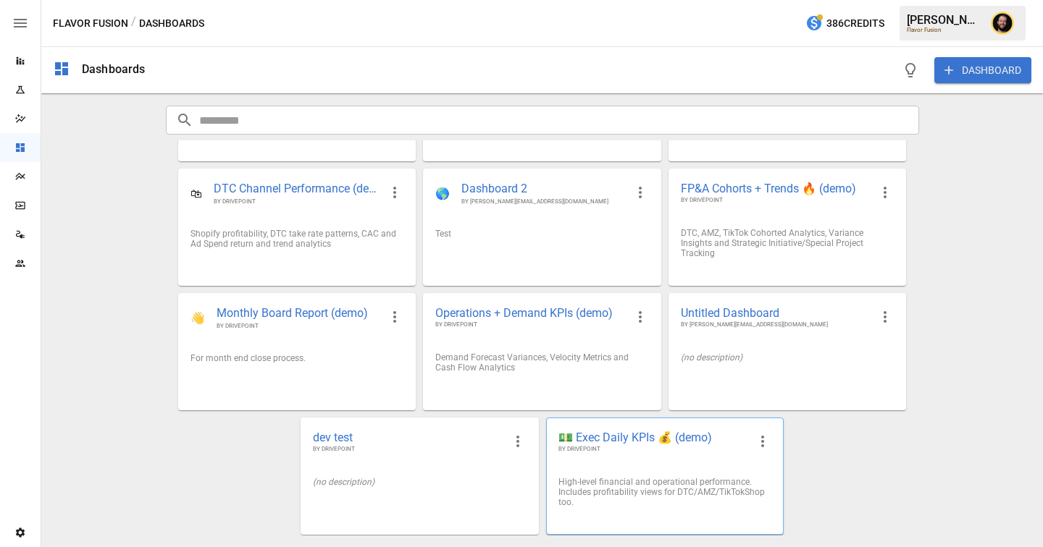
click at [591, 436] on span "💵 Exec Daily KPIs 💰 (demo)" at bounding box center [653, 437] width 190 height 15
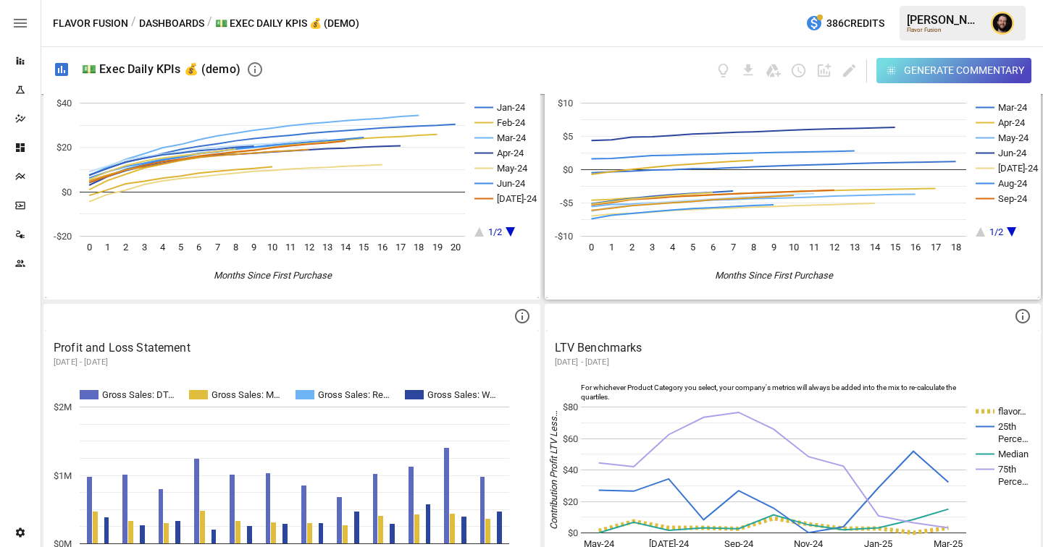
scroll to position [1182, 0]
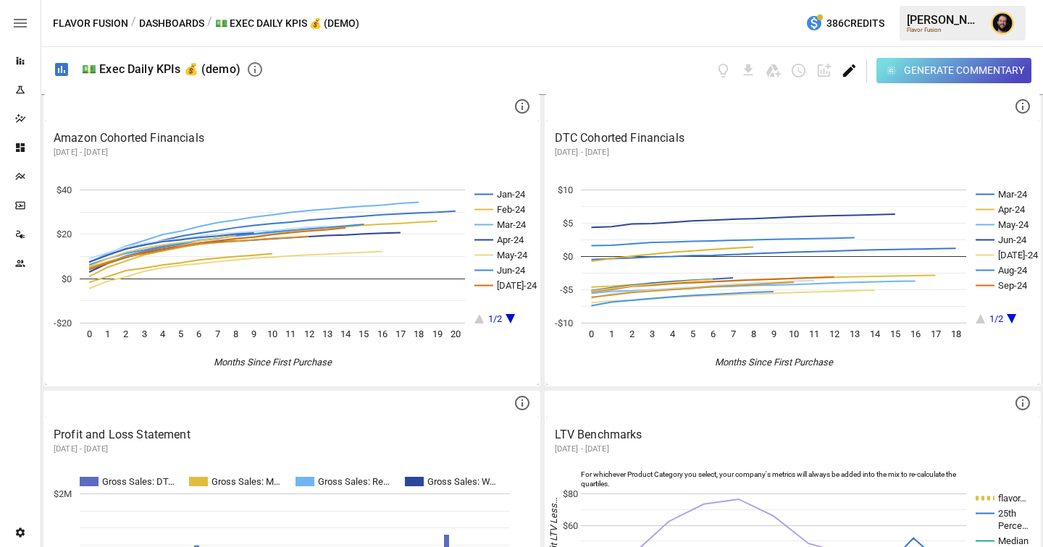
click at [849, 64] on icon "Edit dashboard" at bounding box center [849, 70] width 17 height 17
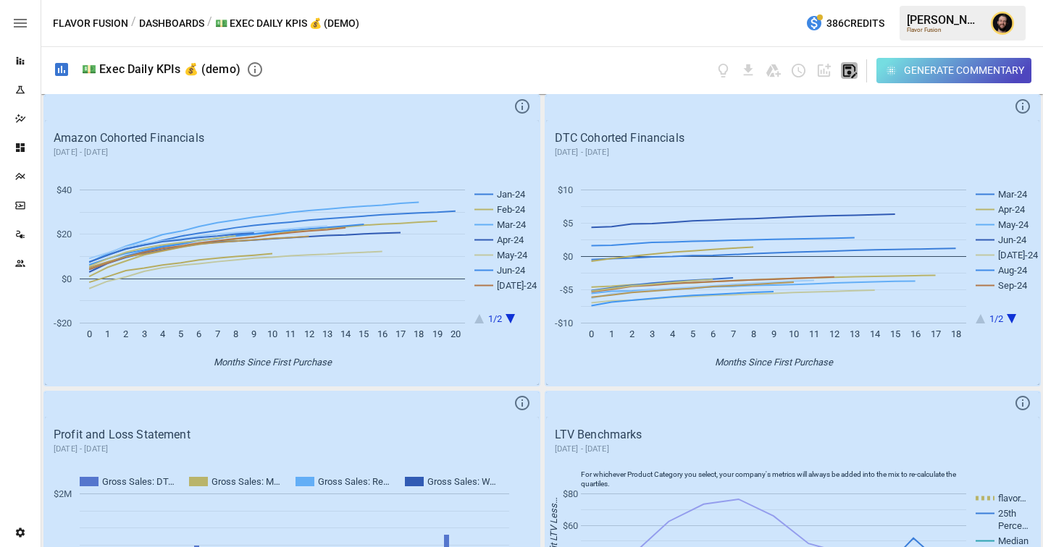
click at [846, 71] on icon "button" at bounding box center [849, 70] width 17 height 17
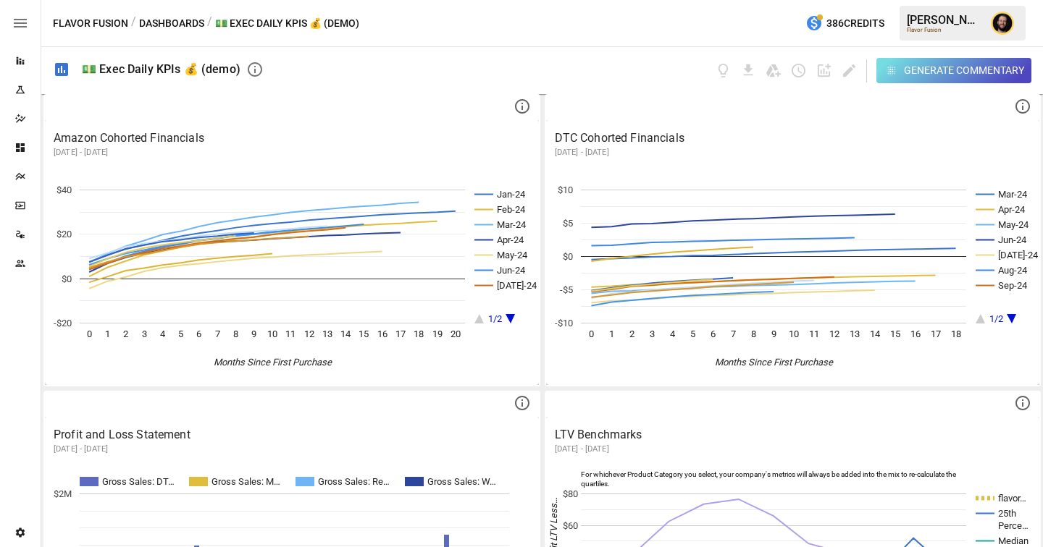
click at [912, 70] on div "Generate Commentary" at bounding box center [964, 71] width 120 height 18
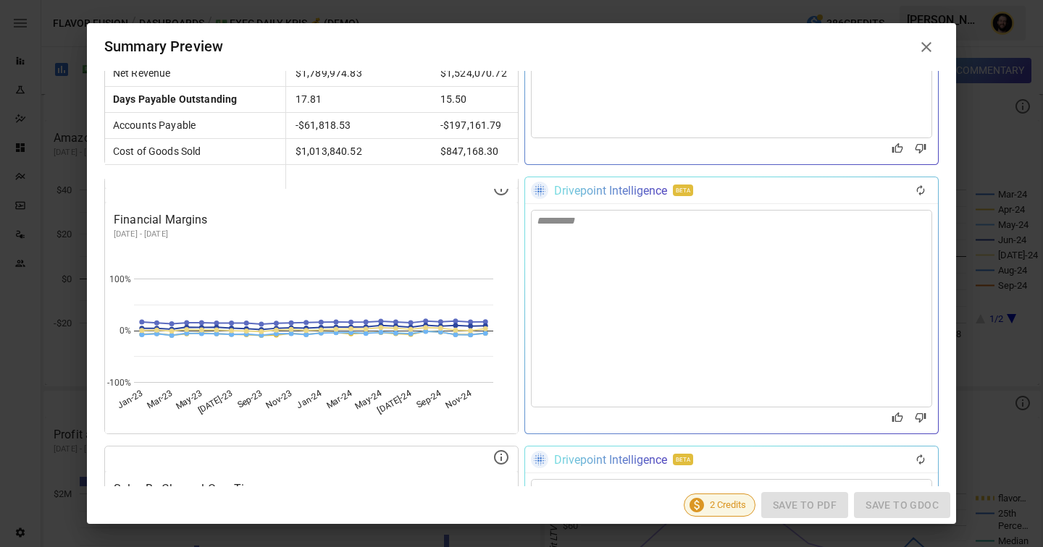
scroll to position [1594, 0]
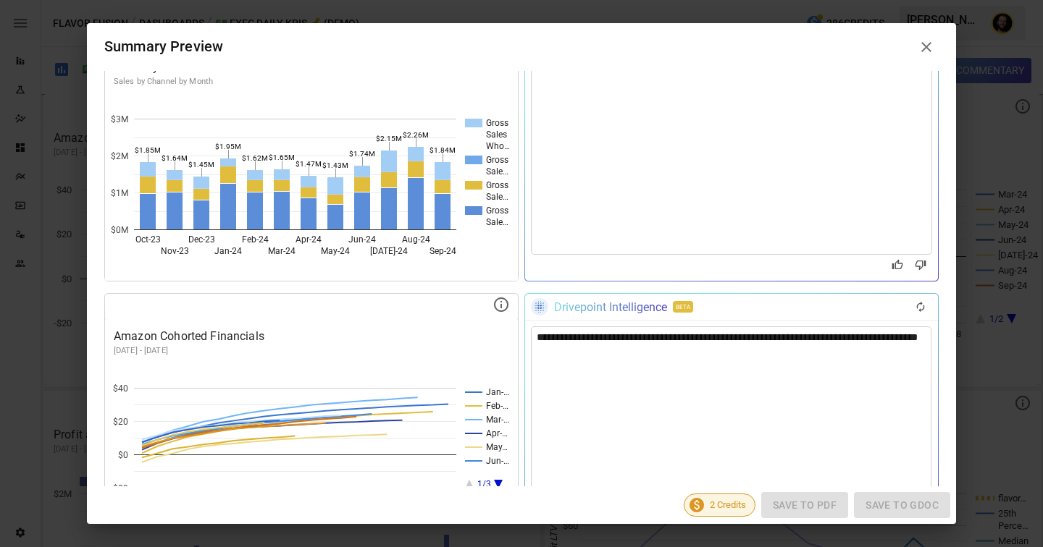
drag, startPoint x: 578, startPoint y: 361, endPoint x: 552, endPoint y: 344, distance: 31.3
click at [552, 344] on div "**********" at bounding box center [731, 425] width 400 height 197
click at [557, 363] on div "**********" at bounding box center [731, 425] width 400 height 197
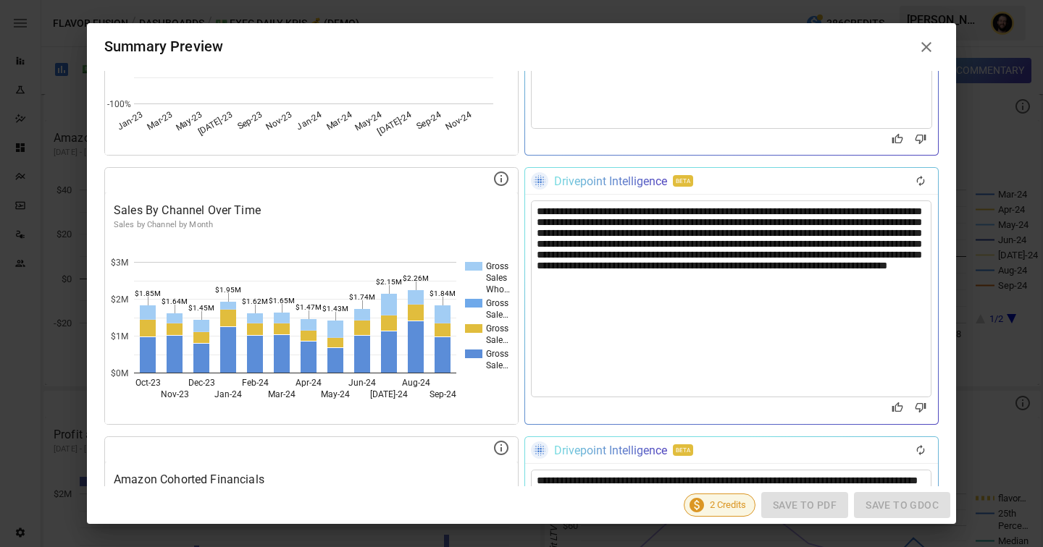
click at [838, 243] on div "**********" at bounding box center [731, 299] width 400 height 197
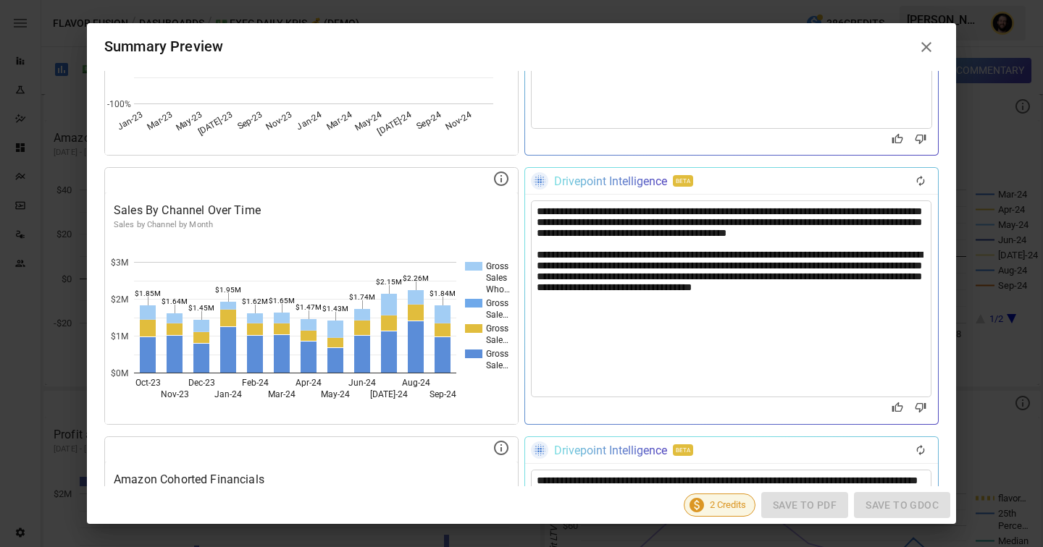
click at [851, 299] on div "**********" at bounding box center [730, 274] width 389 height 49
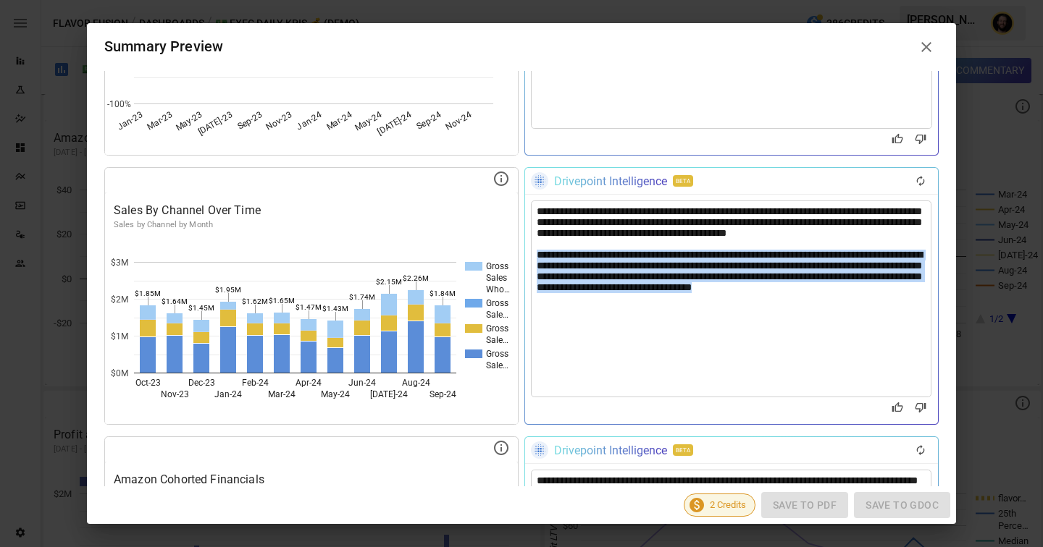
drag, startPoint x: 851, startPoint y: 300, endPoint x: 518, endPoint y: 264, distance: 335.1
click at [518, 264] on div "**********" at bounding box center [521, 296] width 834 height 258
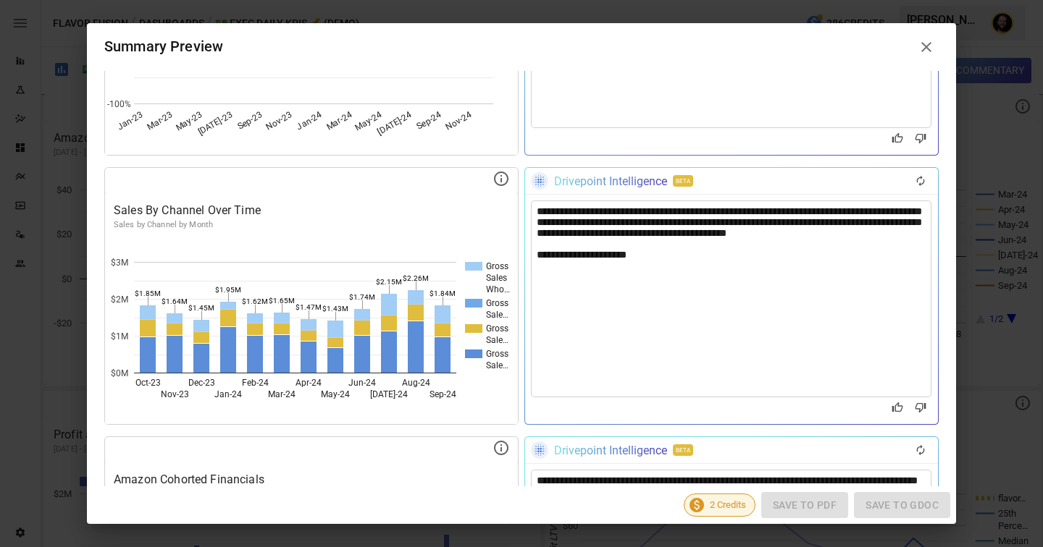
click at [800, 384] on div "**********" at bounding box center [731, 299] width 400 height 197
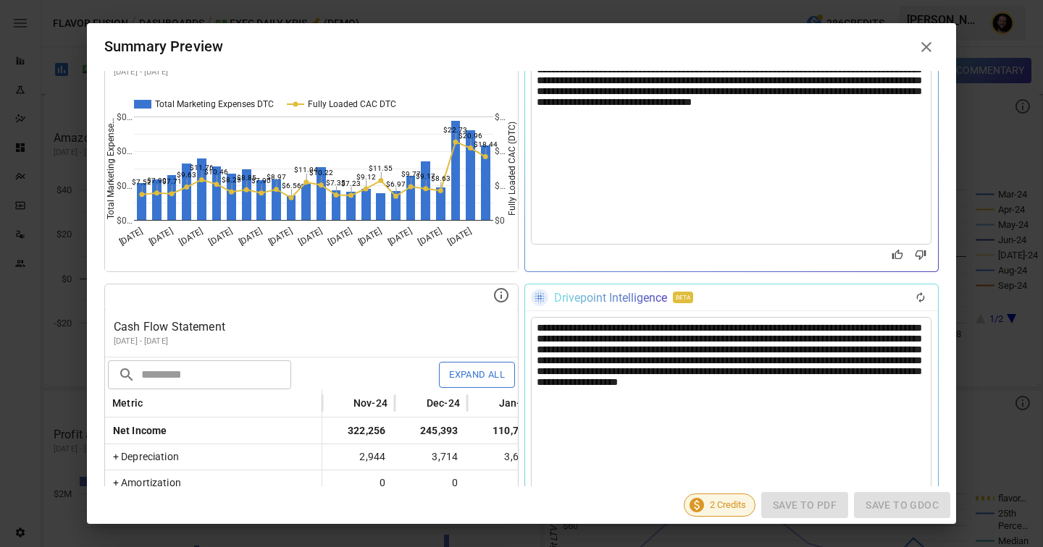
scroll to position [3105, 0]
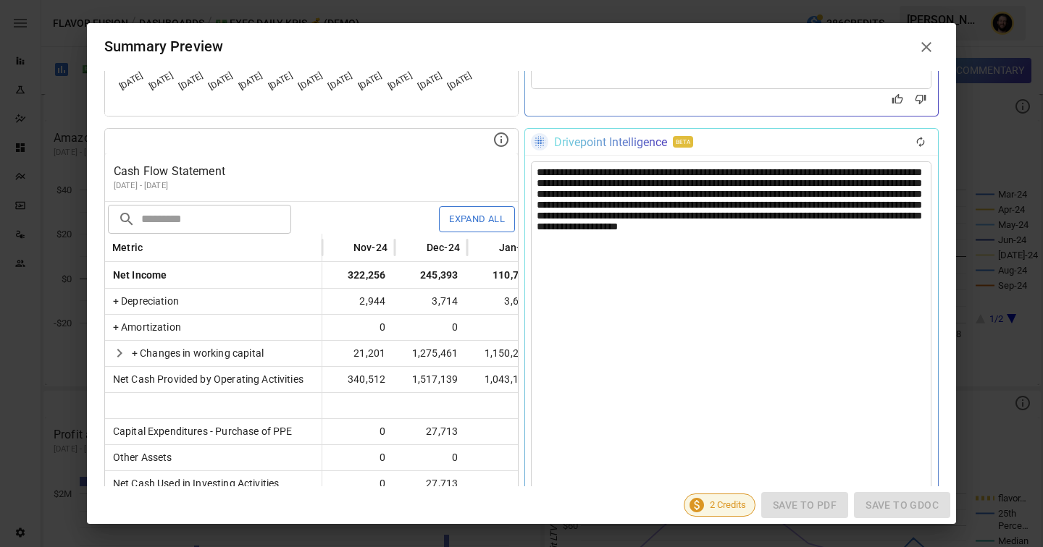
click at [738, 363] on div "**********" at bounding box center [731, 432] width 400 height 543
click at [931, 49] on icon at bounding box center [925, 46] width 17 height 17
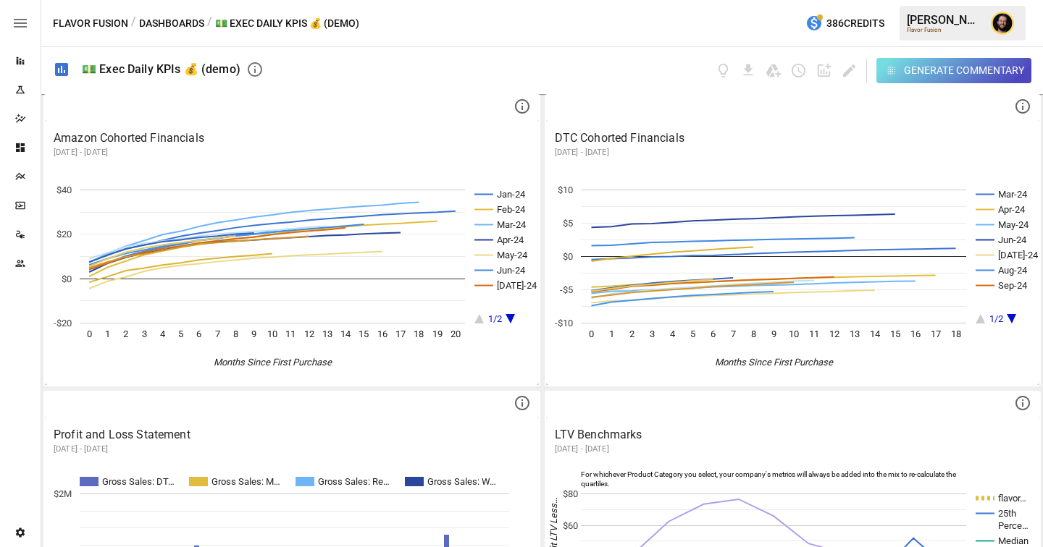
click at [170, 24] on button "Dashboards" at bounding box center [171, 23] width 65 height 18
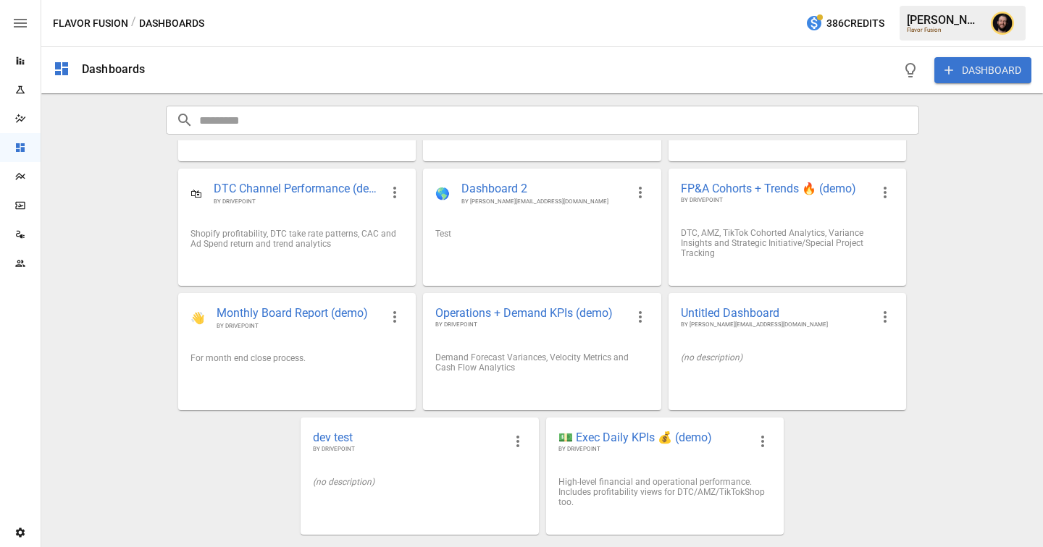
scroll to position [97, 0]
click at [26, 174] on div "Plans" at bounding box center [20, 177] width 41 height 12
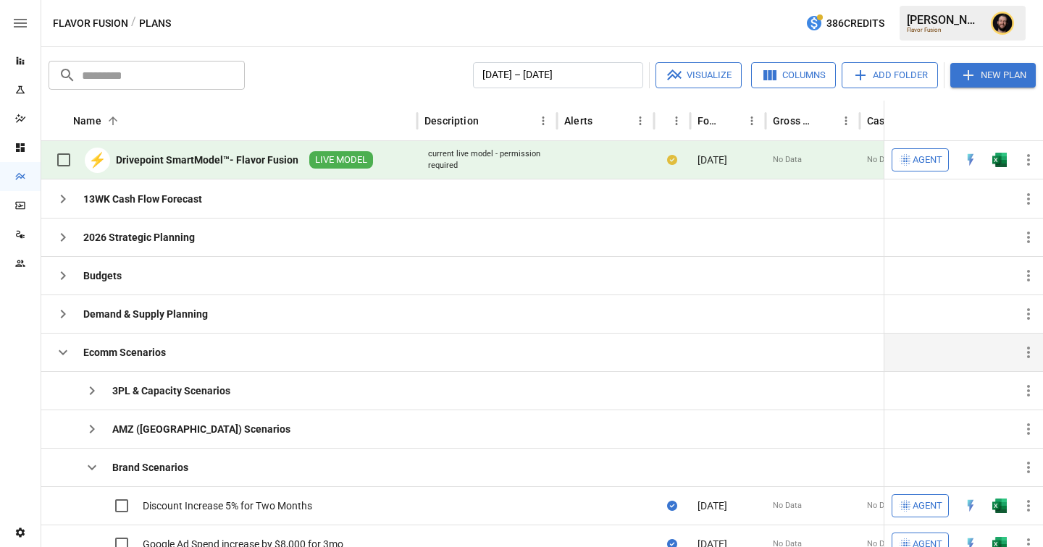
click at [67, 355] on icon "button" at bounding box center [62, 352] width 17 height 17
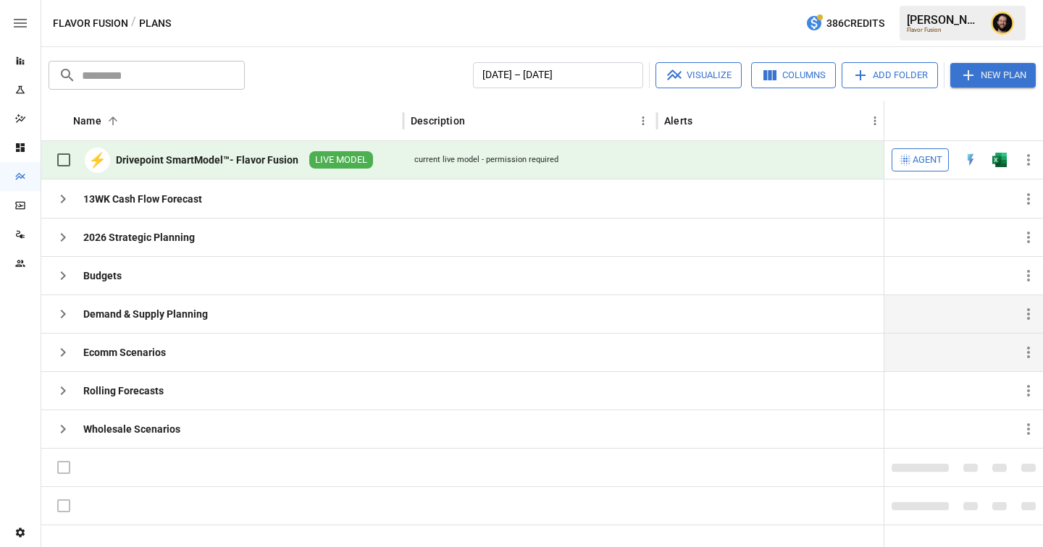
click at [62, 308] on icon "button" at bounding box center [62, 314] width 17 height 17
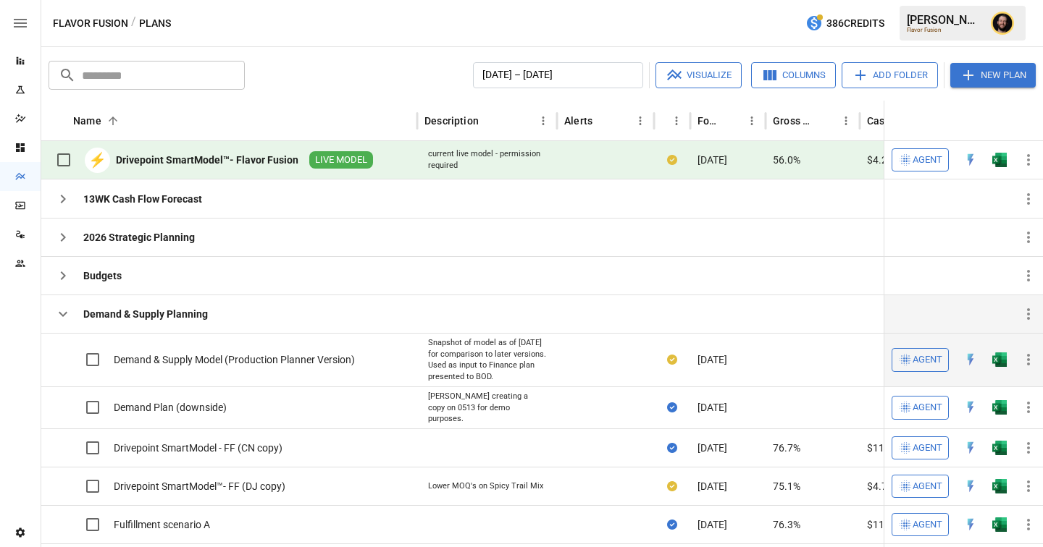
scroll to position [30, 0]
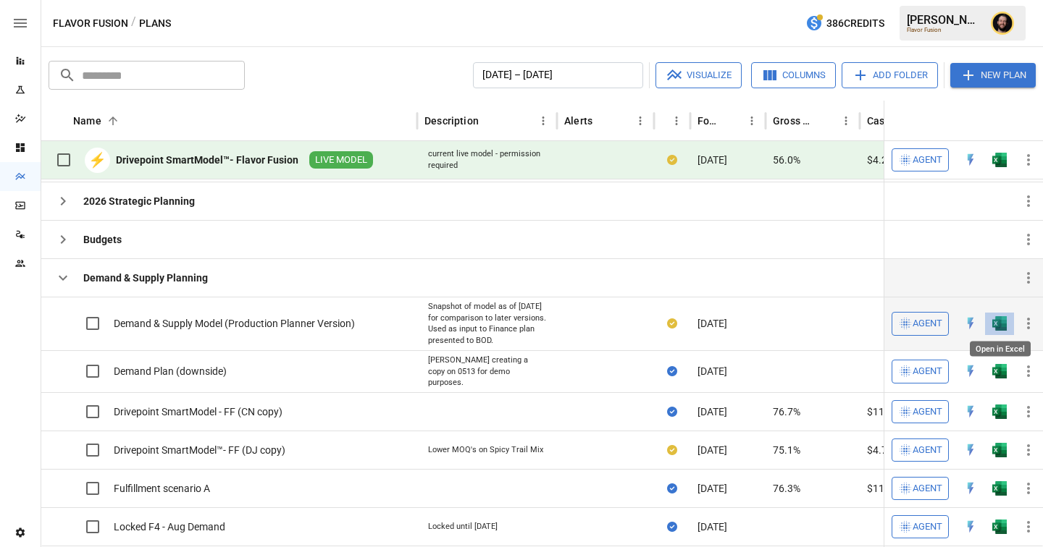
click at [997, 326] on img "Open in Excel" at bounding box center [999, 323] width 14 height 14
